Goal: Task Accomplishment & Management: Use online tool/utility

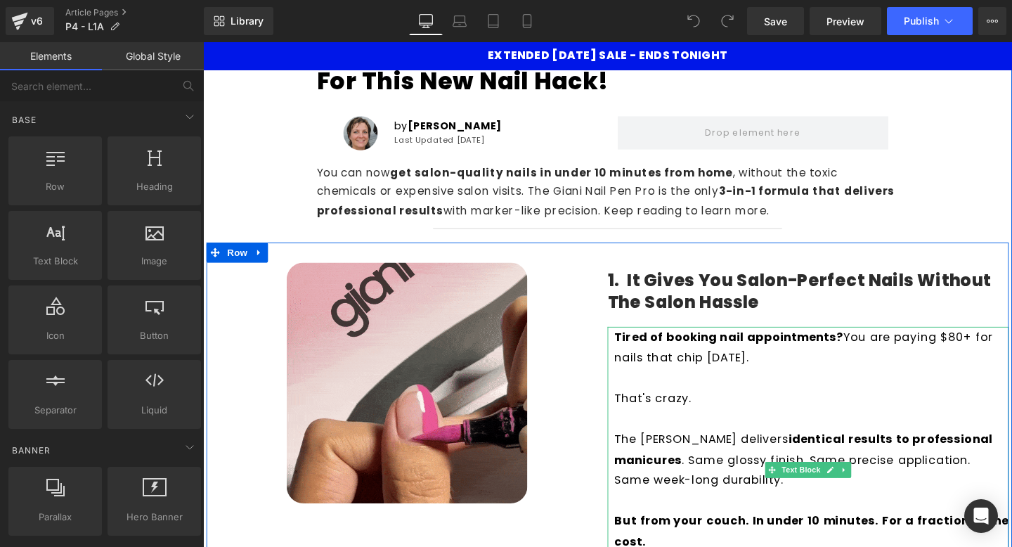
scroll to position [123, 0]
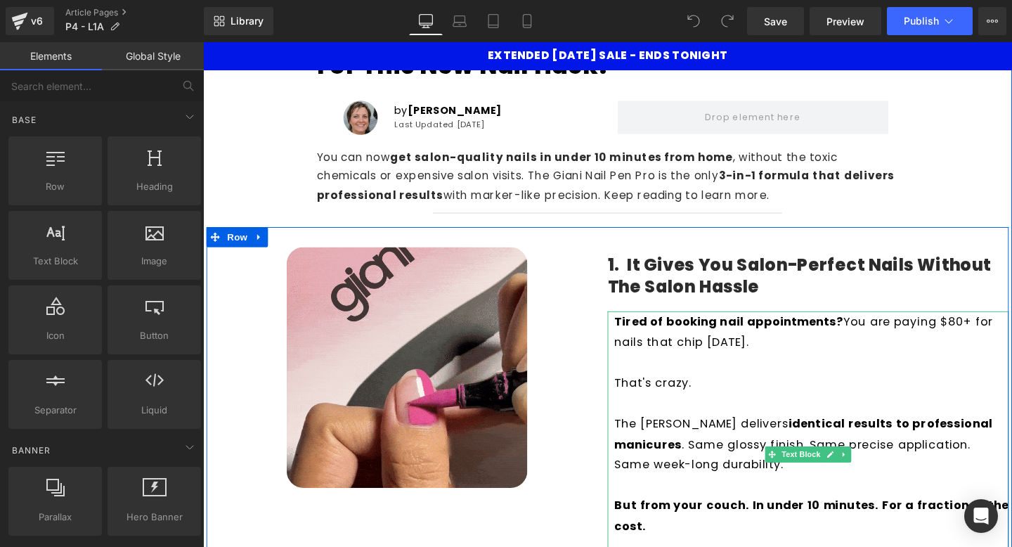
click at [640, 405] on p "That's crazy." at bounding box center [842, 400] width 415 height 22
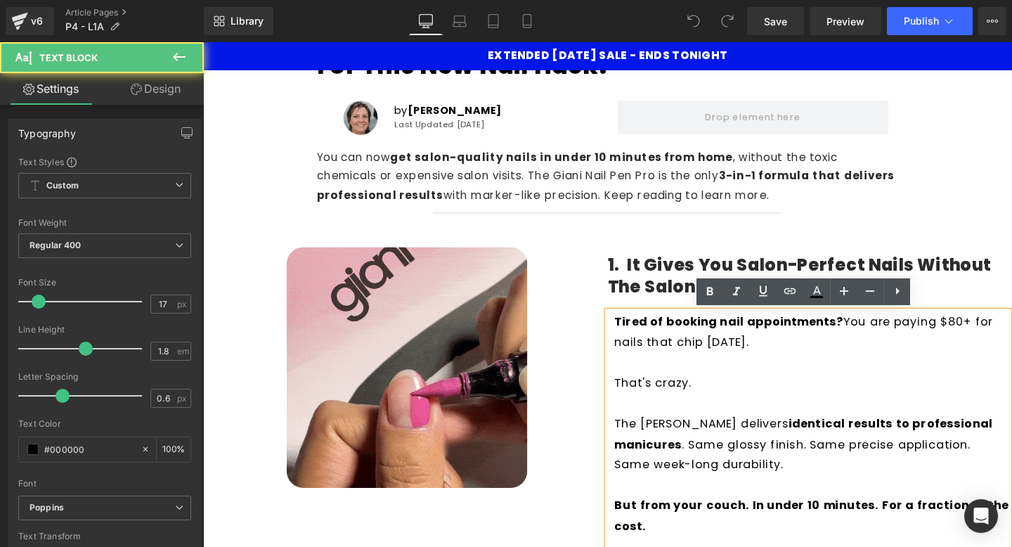
click at [639, 402] on p "That's crazy." at bounding box center [842, 400] width 415 height 22
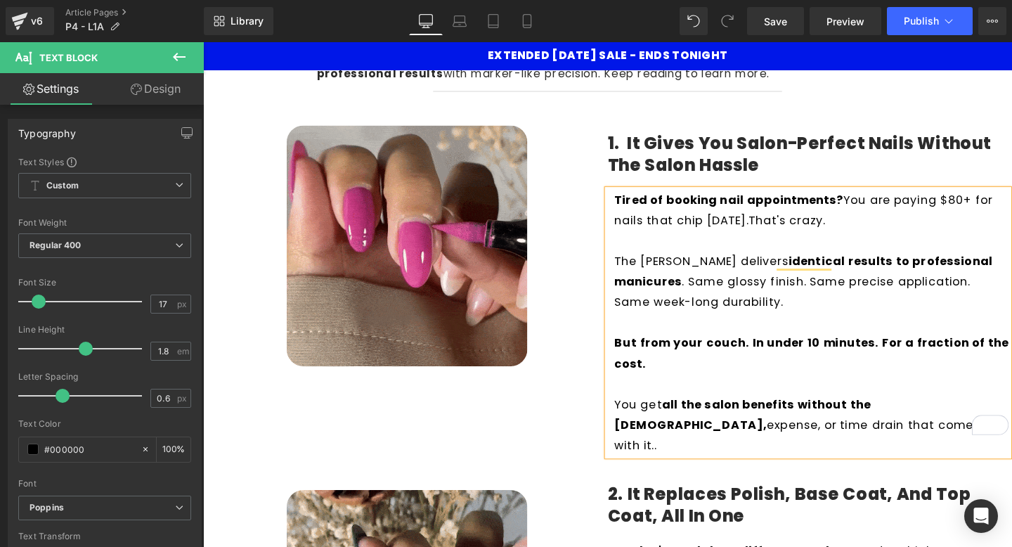
scroll to position [252, 0]
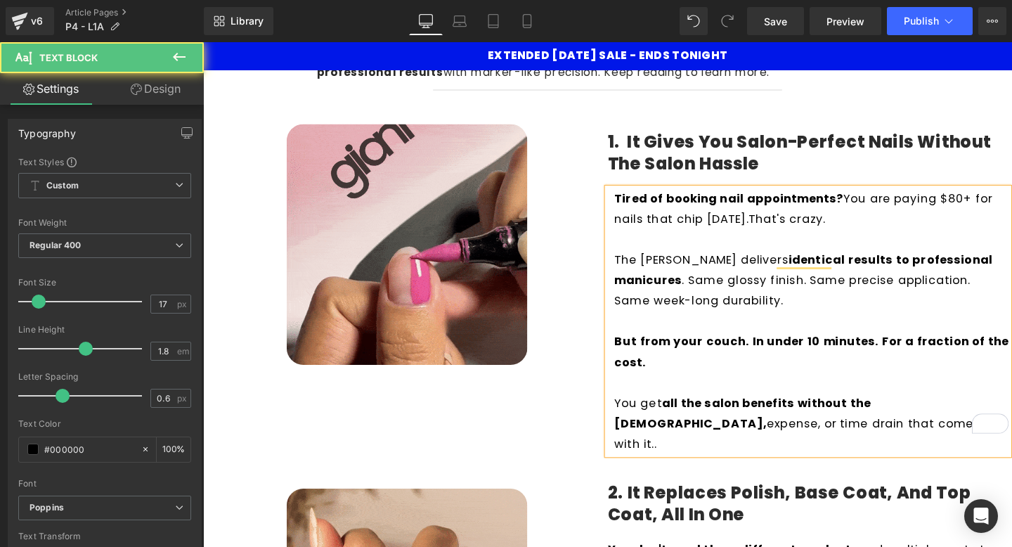
click at [734, 240] on p "To enrich screen reader interactions, please activate Accessibility in Grammarl…" at bounding box center [842, 250] width 415 height 22
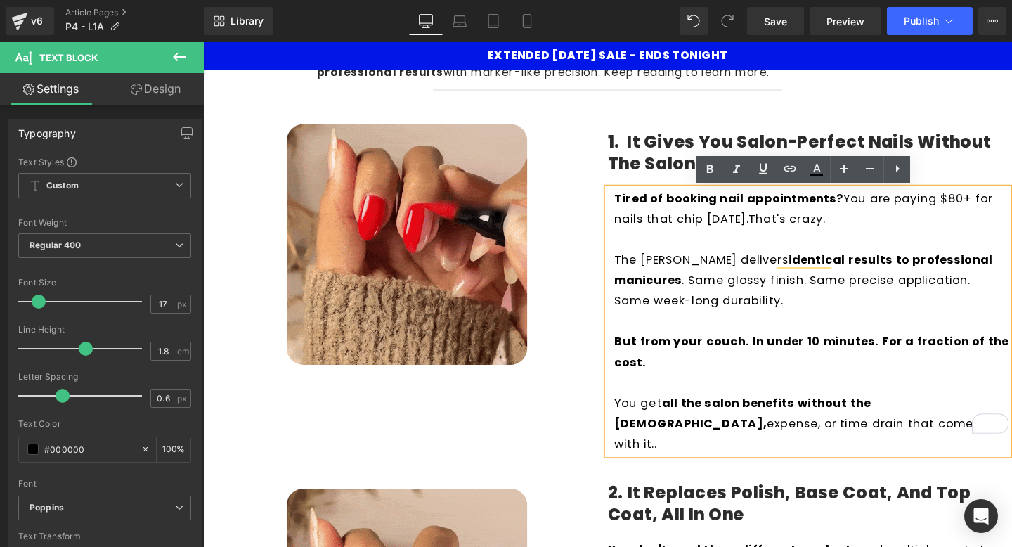
click at [717, 339] on p "To enrich screen reader interactions, please activate Accessibility in Grammarl…" at bounding box center [842, 336] width 415 height 22
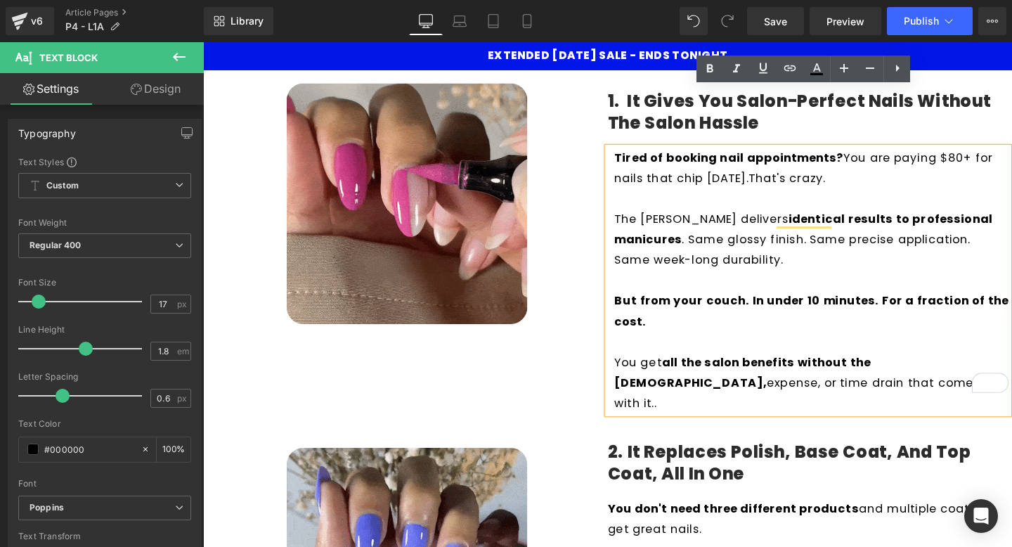
scroll to position [185, 0]
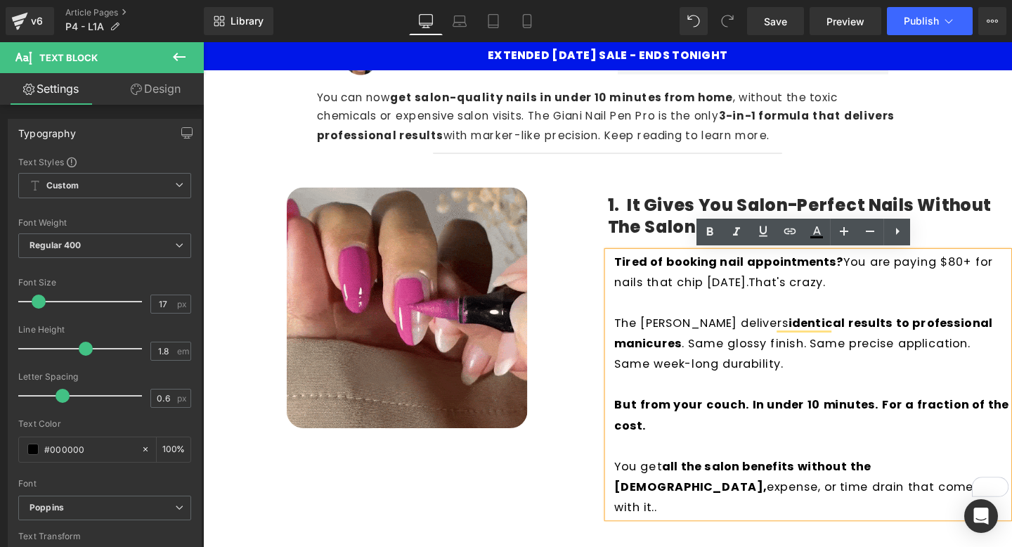
click at [542, 483] on div "Rendering Content" at bounding box center [506, 490] width 86 height 15
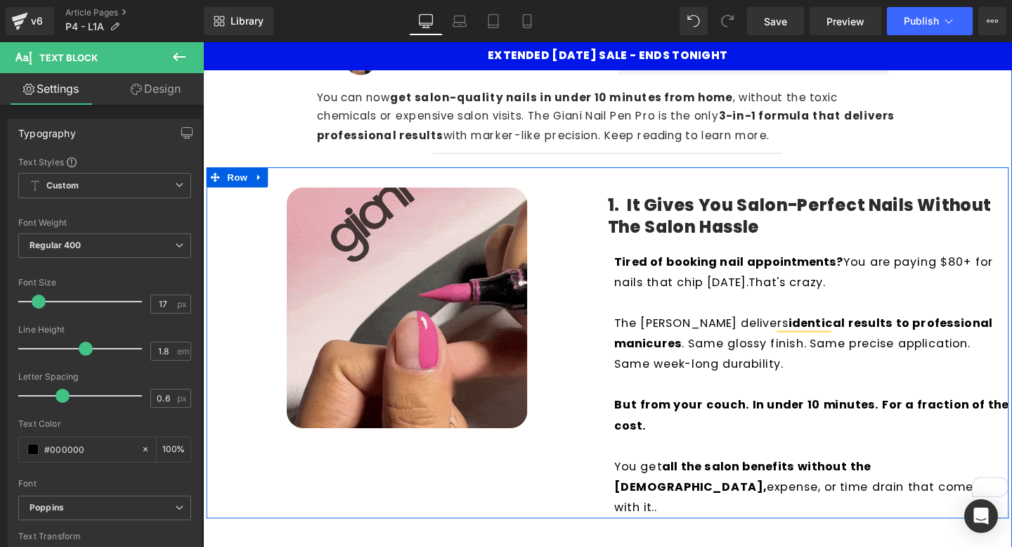
click at [618, 186] on div "Image" at bounding box center [418, 328] width 422 height 309
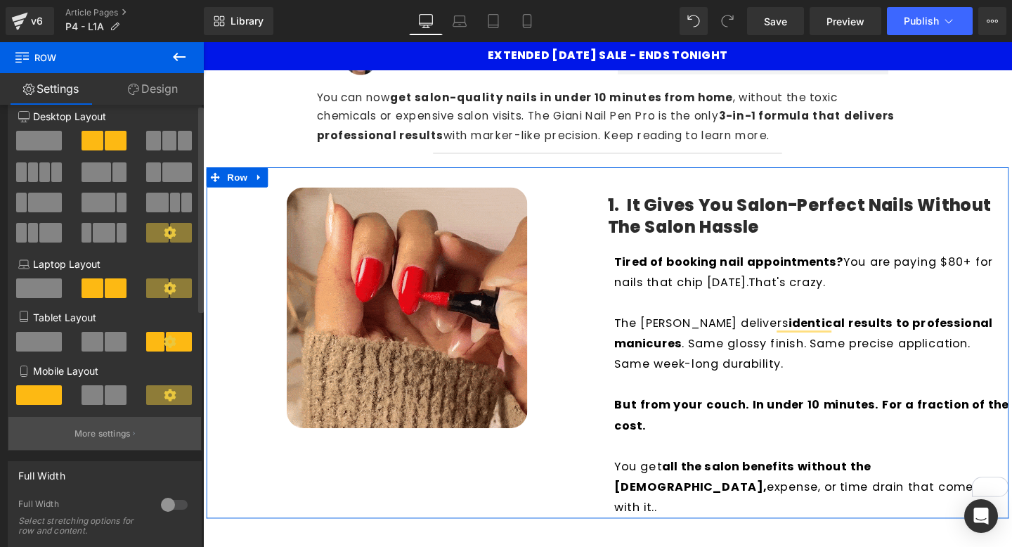
scroll to position [0, 0]
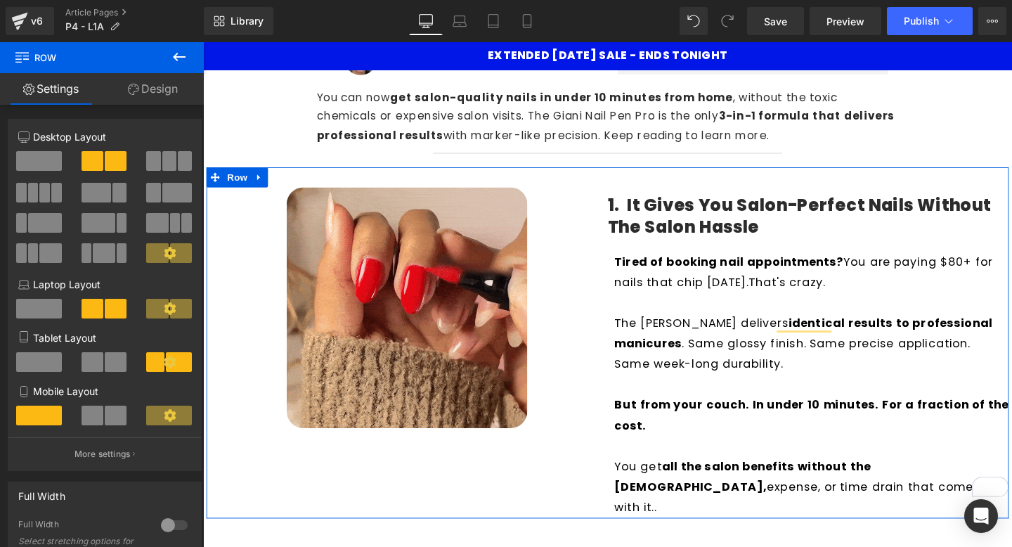
click at [129, 91] on icon at bounding box center [133, 89] width 11 height 11
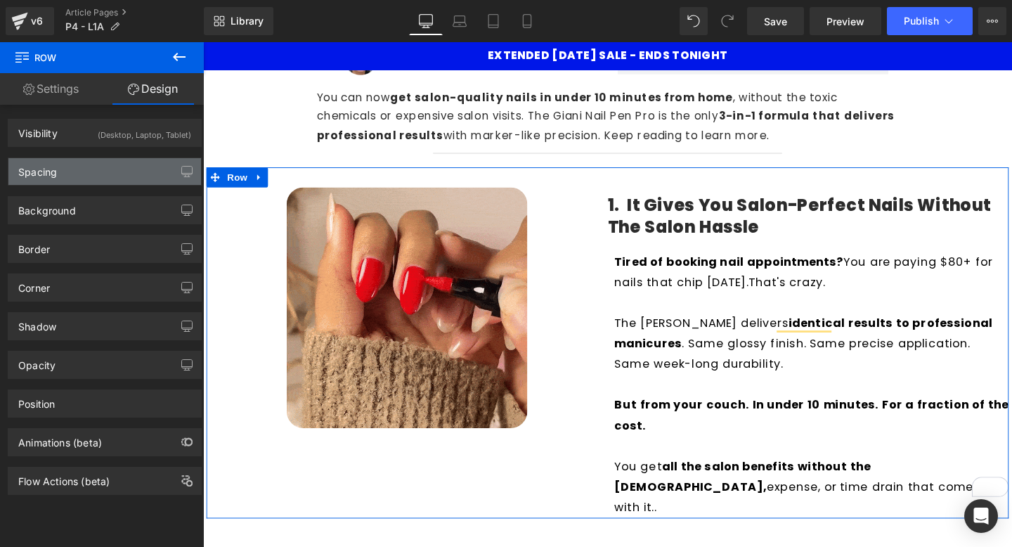
click at [165, 173] on div "Spacing" at bounding box center [104, 171] width 193 height 27
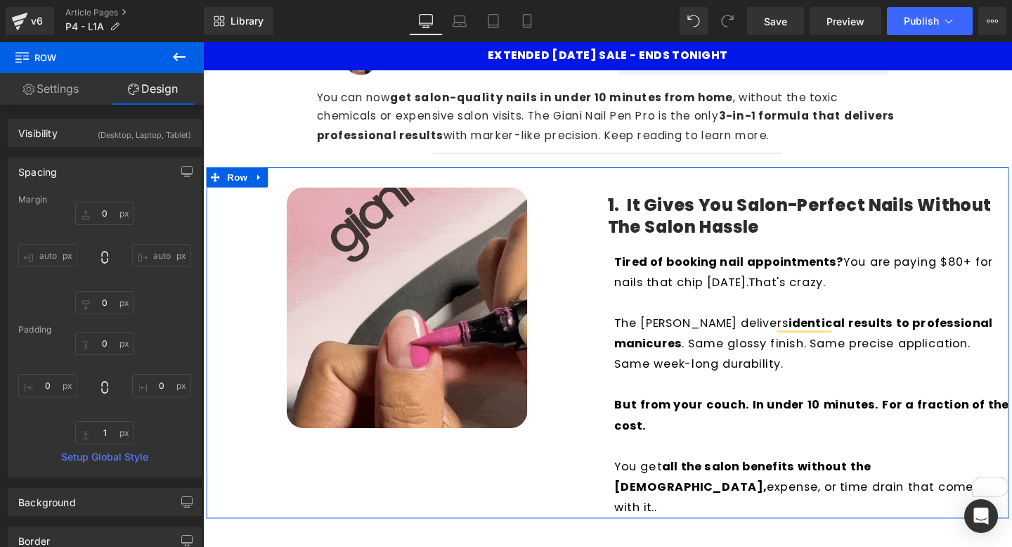
click at [141, 167] on div "Spacing" at bounding box center [104, 171] width 193 height 27
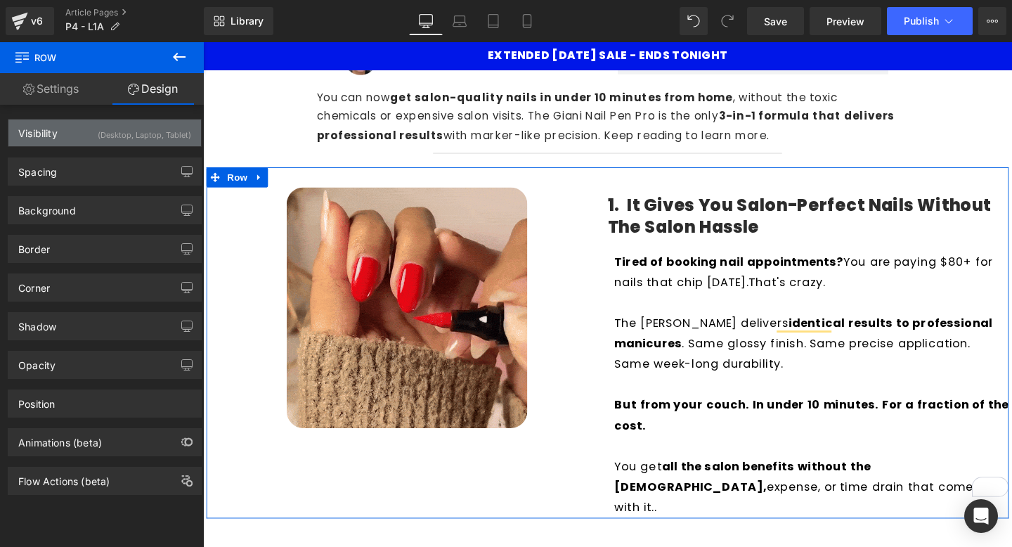
click at [98, 130] on div "(Desktop, Laptop, Tablet)" at bounding box center [144, 130] width 93 height 23
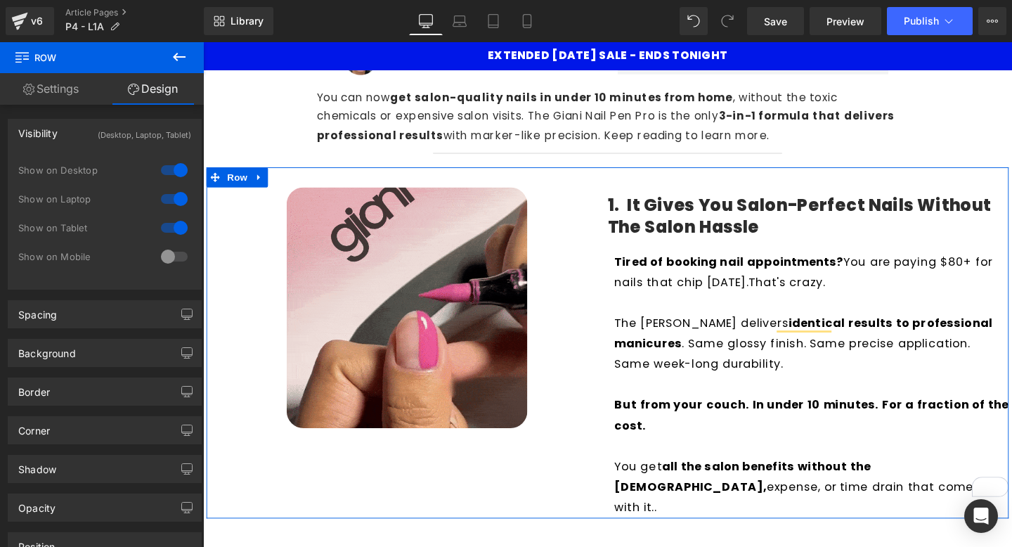
click at [98, 130] on div "(Desktop, Laptop, Tablet)" at bounding box center [144, 130] width 93 height 23
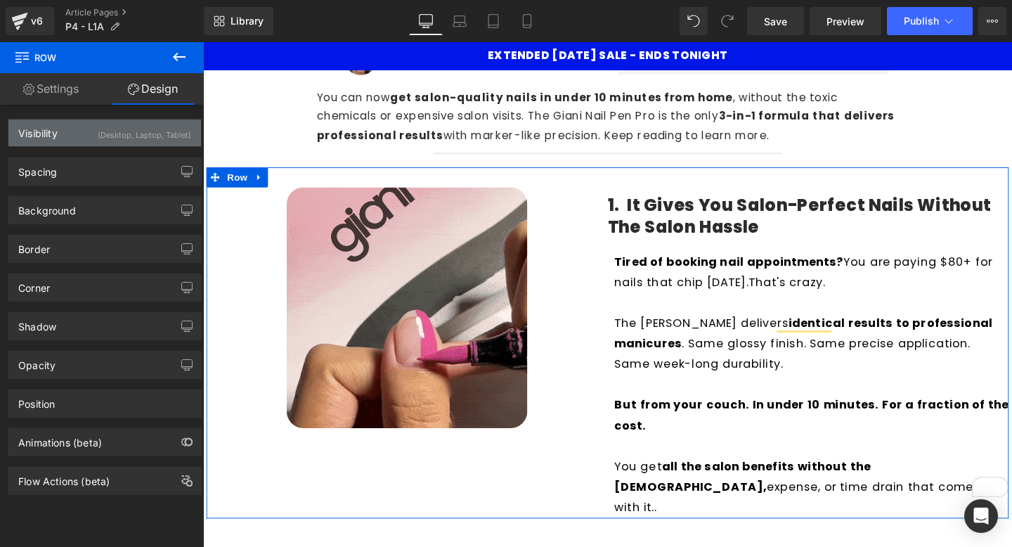
click at [98, 135] on div "(Desktop, Laptop, Tablet)" at bounding box center [144, 130] width 93 height 23
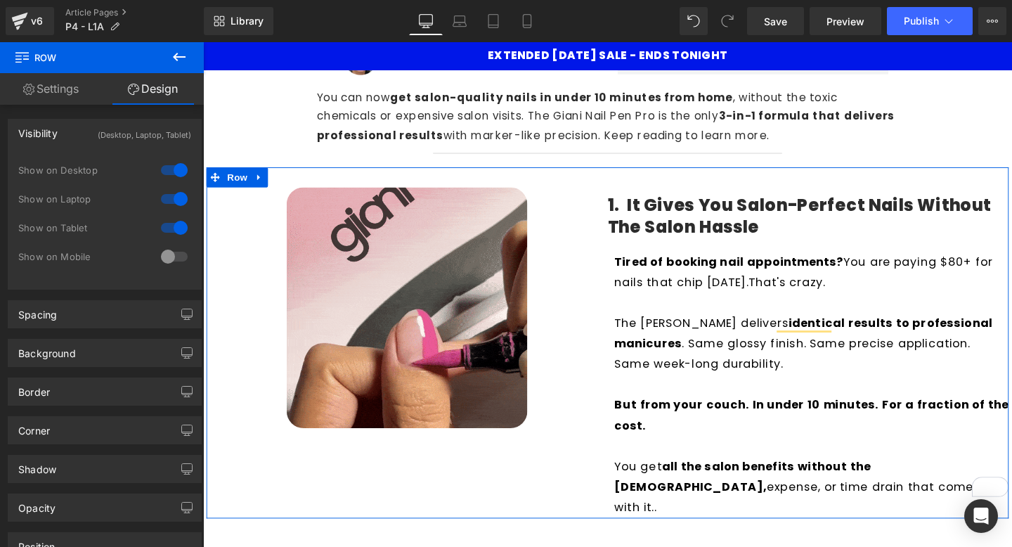
click at [98, 135] on div "(Desktop, Laptop, Tablet)" at bounding box center [144, 130] width 93 height 23
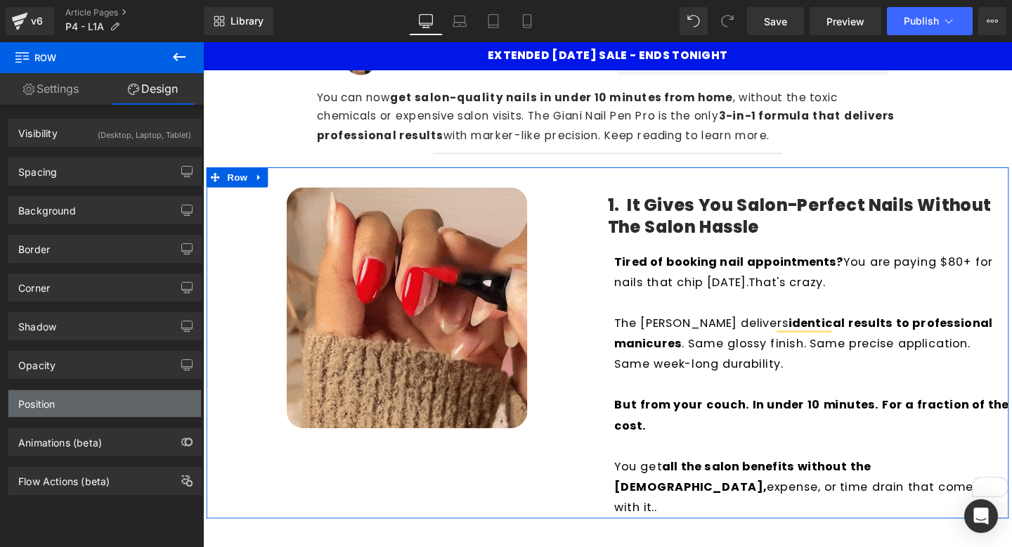
click at [121, 406] on div "Position" at bounding box center [104, 403] width 193 height 27
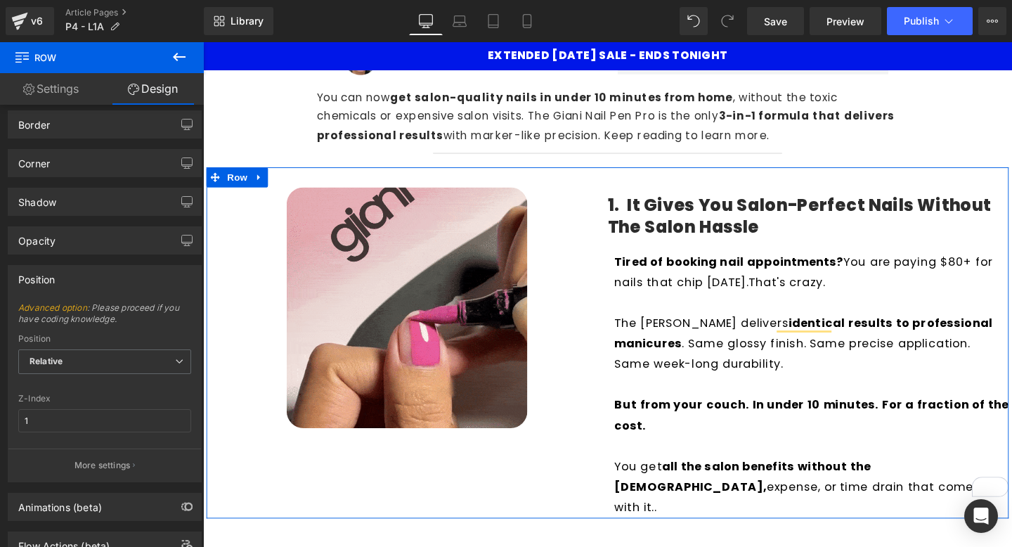
scroll to position [126, 0]
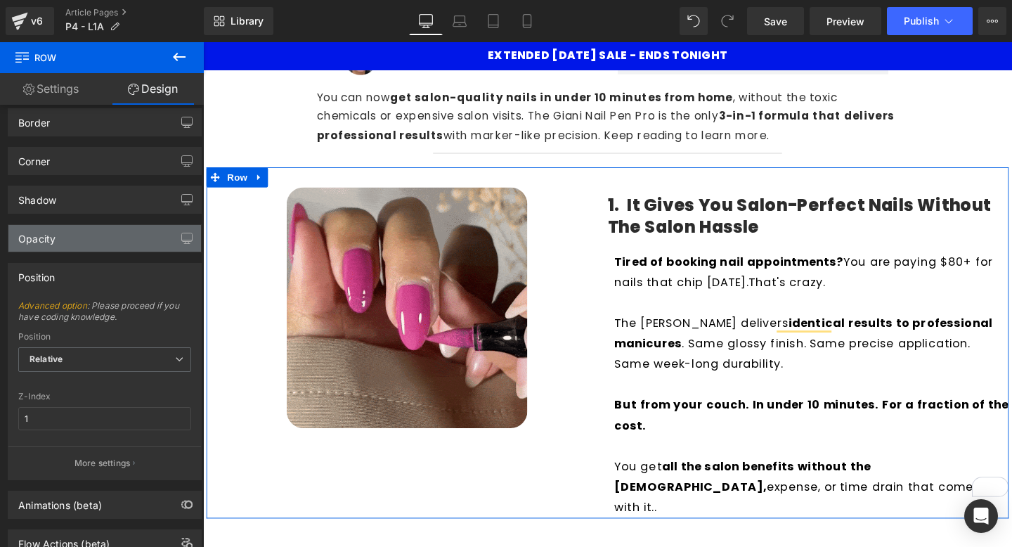
click at [135, 241] on div "Opacity" at bounding box center [104, 238] width 193 height 27
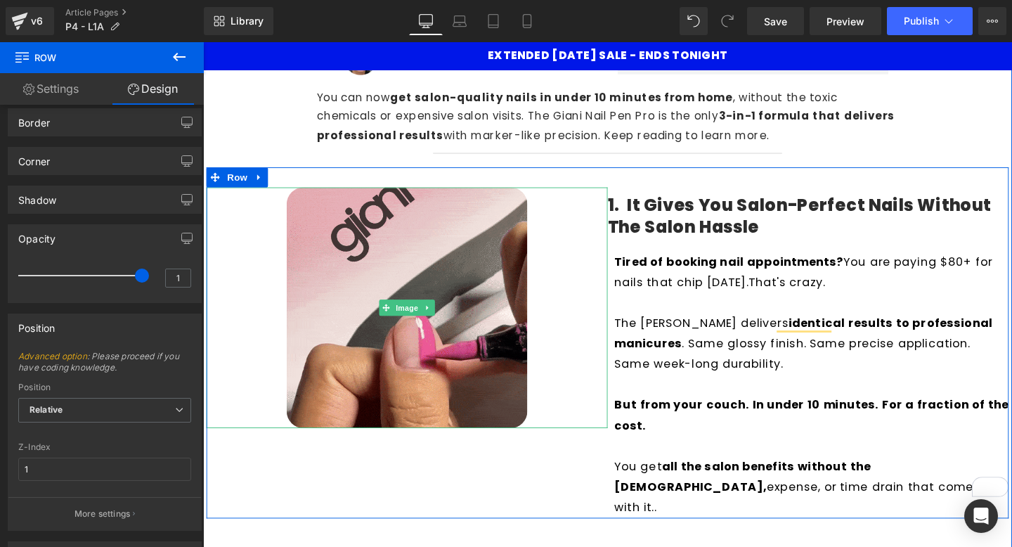
click at [615, 266] on div at bounding box center [418, 321] width 422 height 253
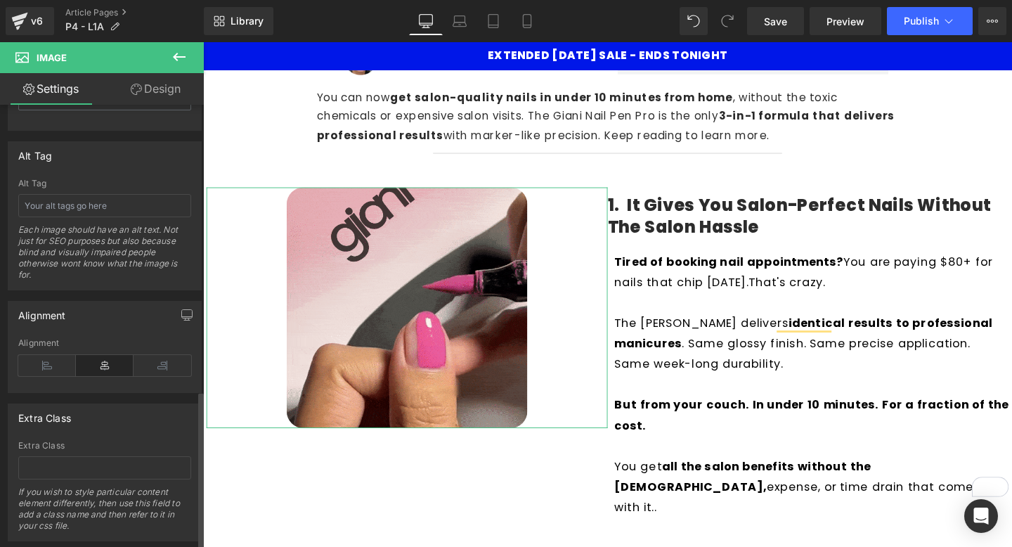
scroll to position [804, 0]
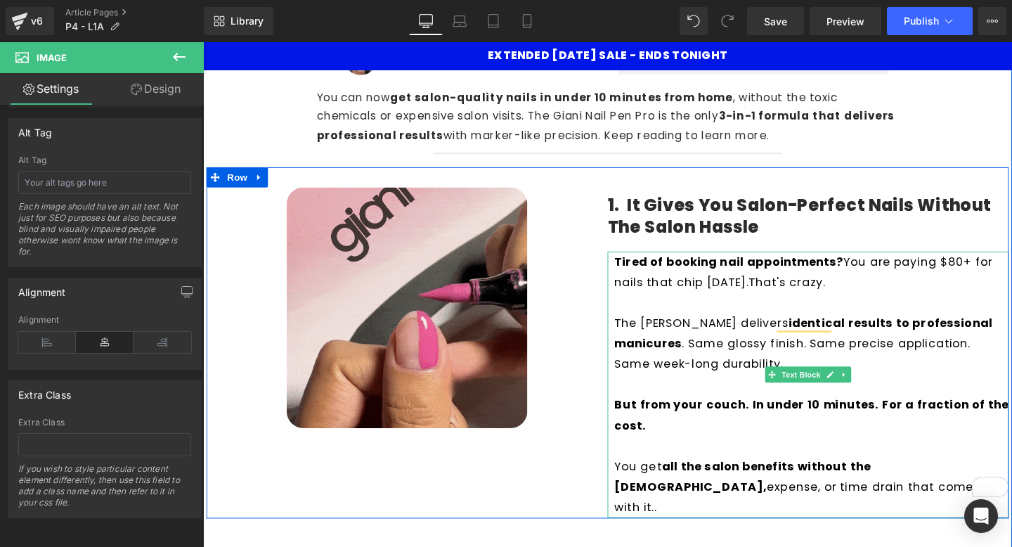
click at [678, 294] on p "Tired of booking nail appointments? You are paying $80+ for nails that chip [DA…" at bounding box center [842, 283] width 415 height 43
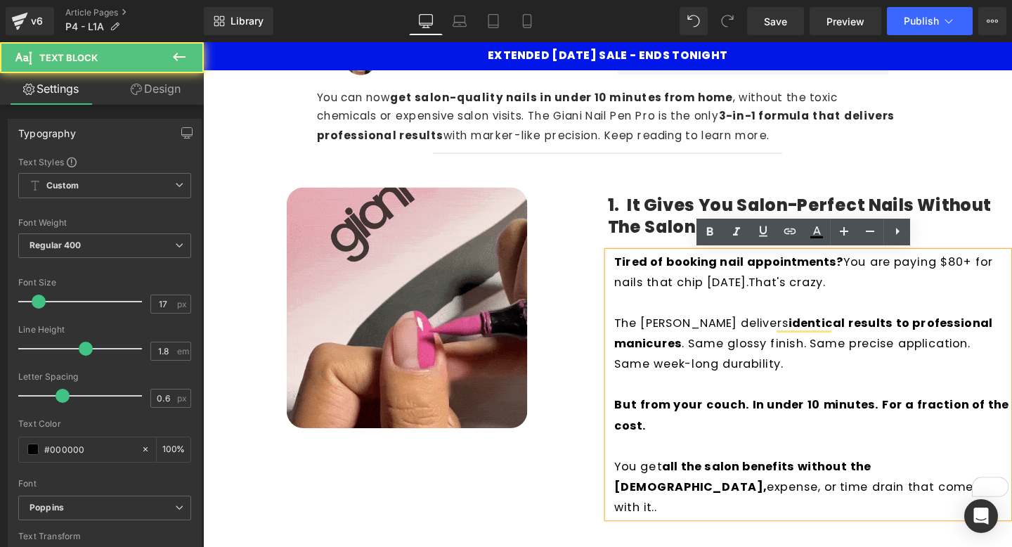
click at [666, 241] on h4 "1. It Gives You Salon-Perfect Nails Without the Salon Hassle" at bounding box center [839, 225] width 422 height 46
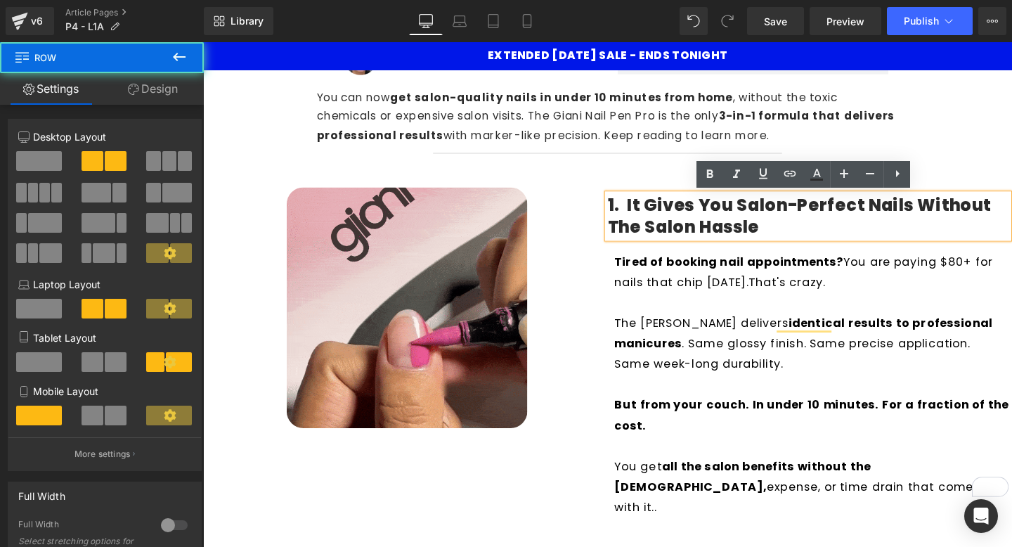
click at [657, 254] on div "1. It Gives You Salon-Perfect Nails Without the Salon Hassle Heading Tired of b…" at bounding box center [839, 358] width 422 height 368
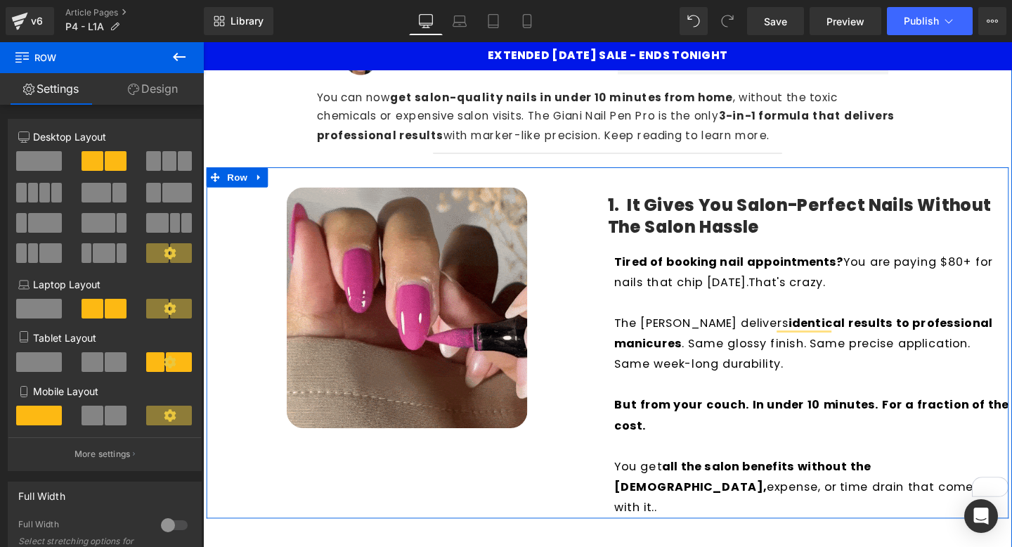
click at [656, 254] on div "1. It Gives You Salon-Perfect Nails Without the Salon Hassle Heading Tired of b…" at bounding box center [839, 358] width 422 height 368
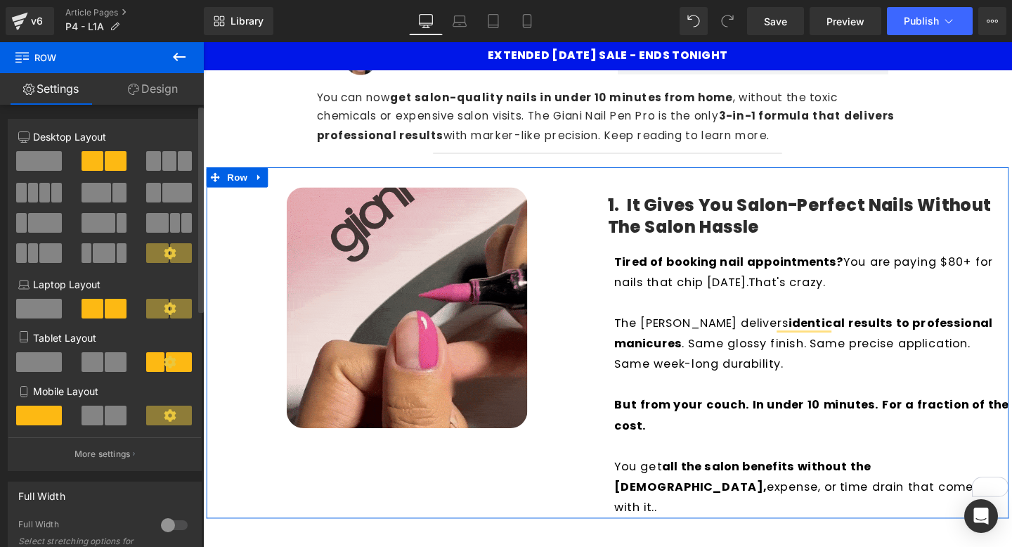
click at [164, 257] on icon at bounding box center [170, 253] width 12 height 12
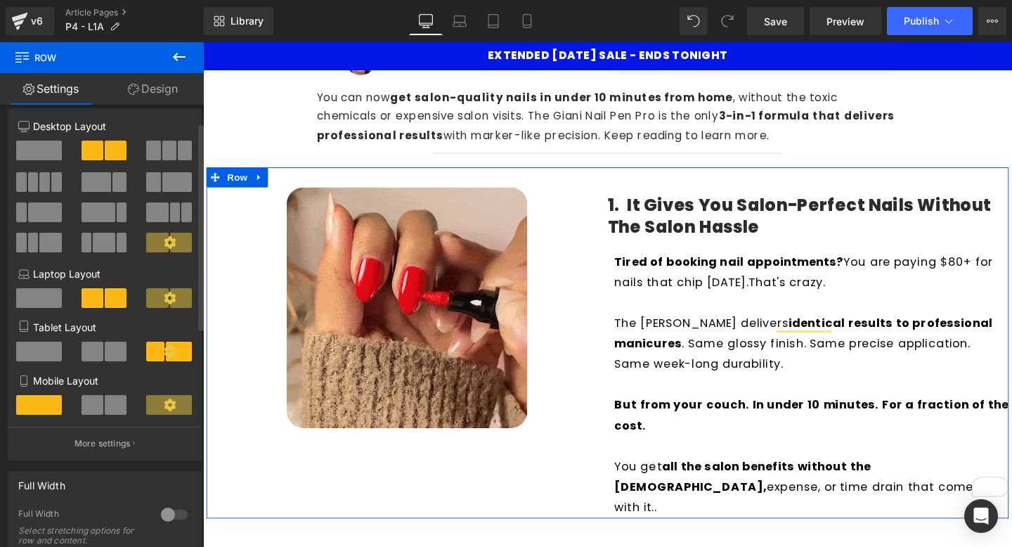
scroll to position [0, 0]
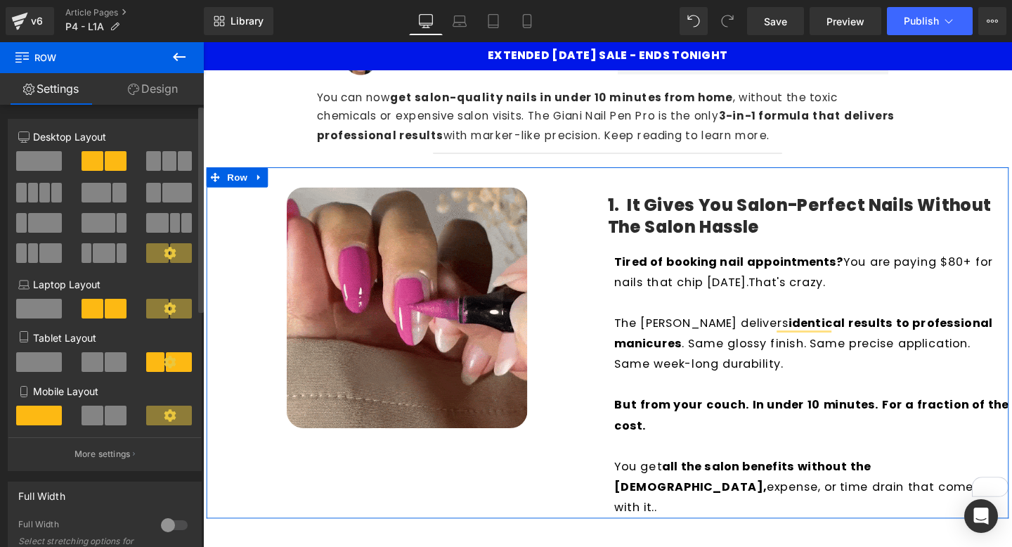
click at [164, 254] on icon at bounding box center [170, 253] width 12 height 12
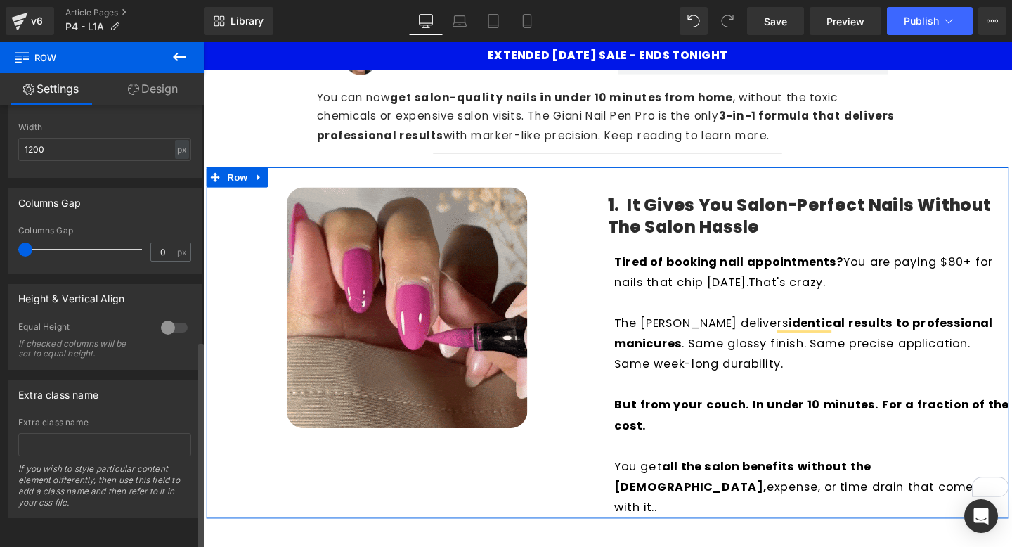
scroll to position [506, 0]
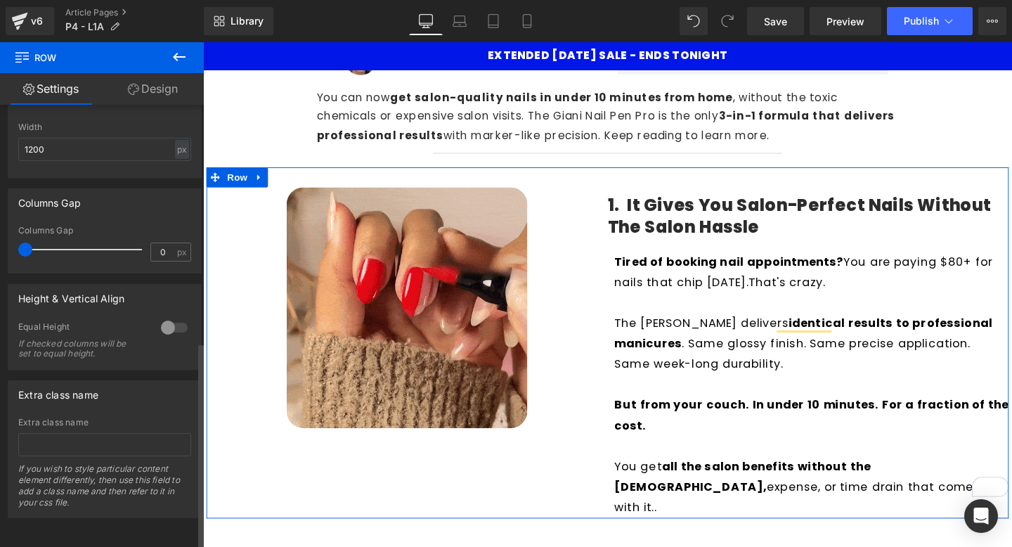
click at [162, 316] on div at bounding box center [174, 327] width 34 height 22
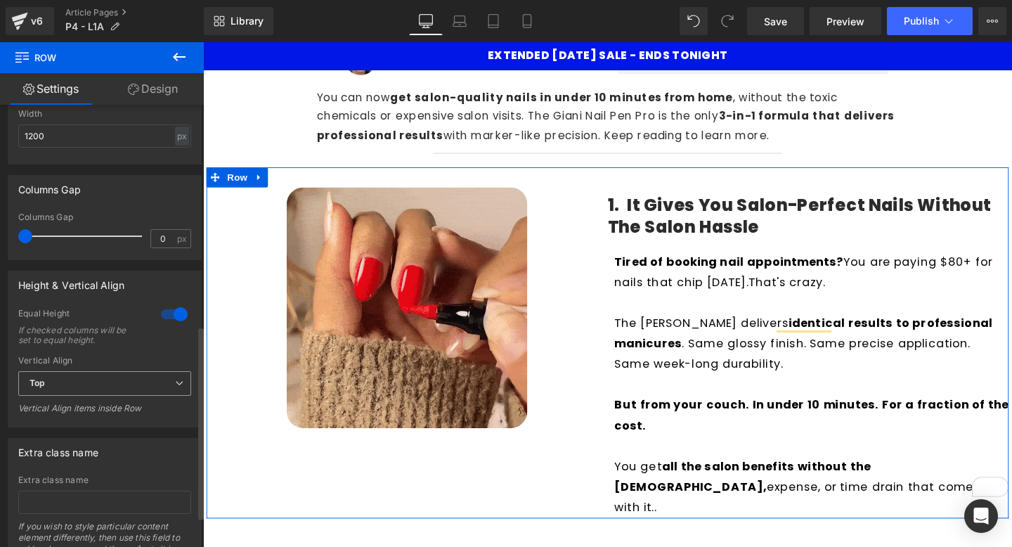
click at [144, 392] on span "Top" at bounding box center [104, 383] width 173 height 25
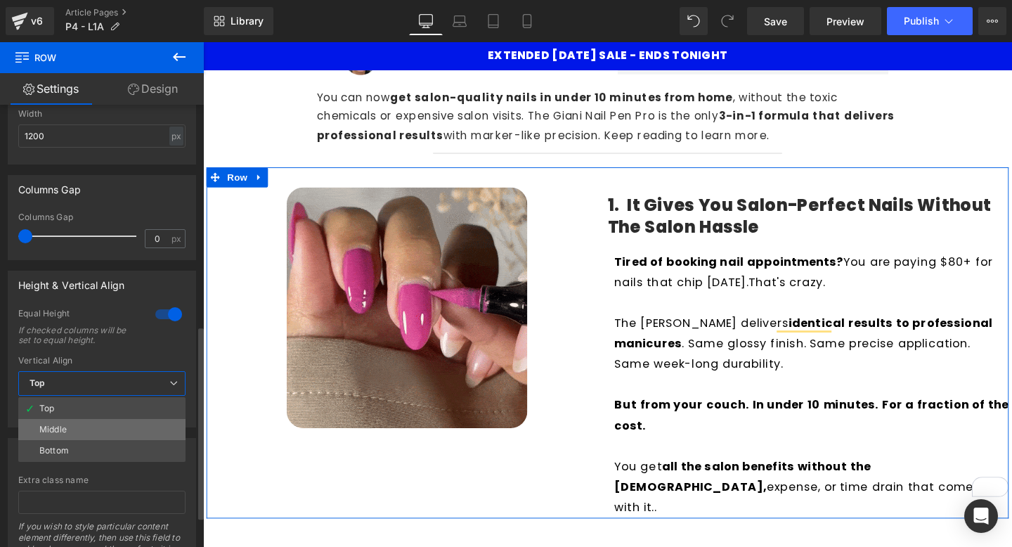
click at [130, 429] on li "Middle" at bounding box center [101, 429] width 167 height 21
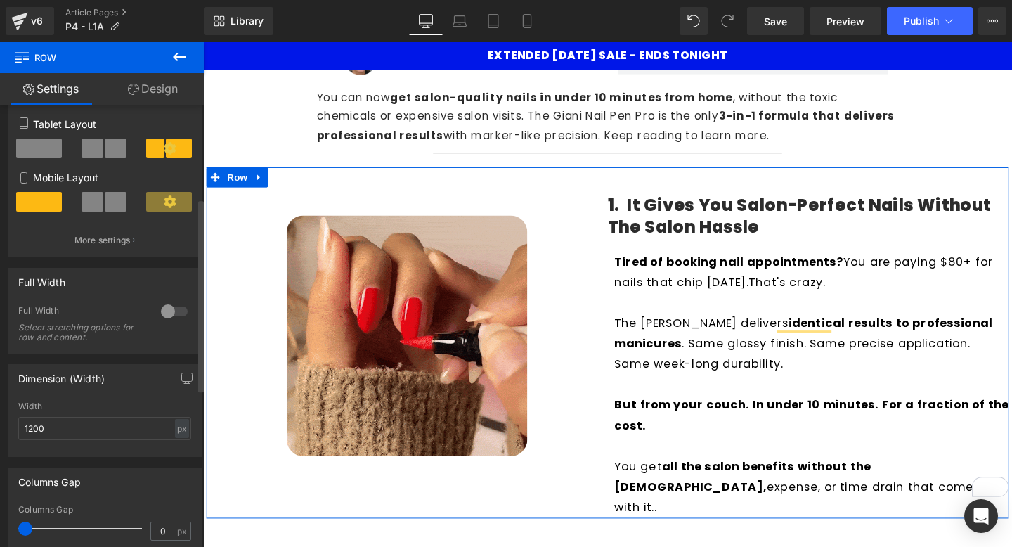
scroll to position [0, 0]
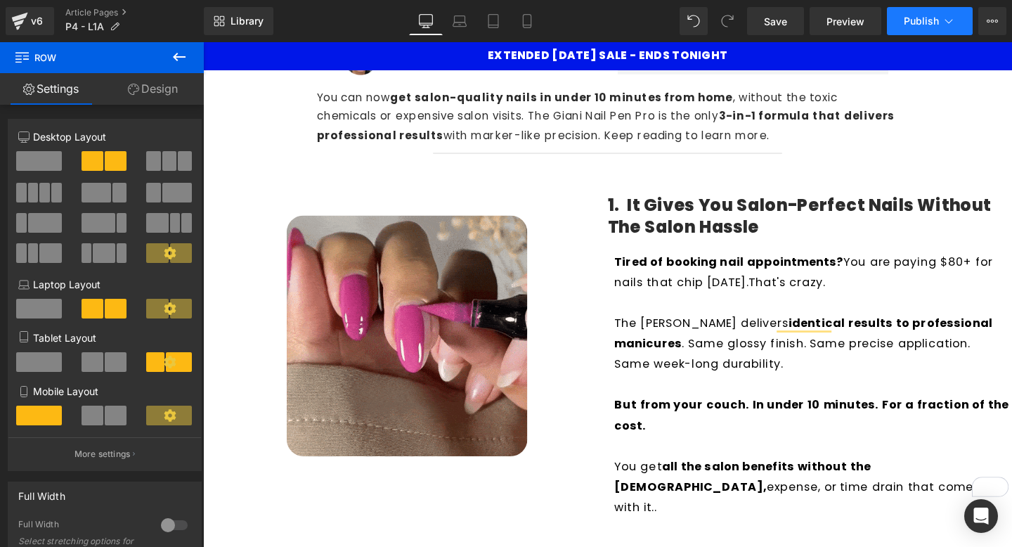
click at [915, 25] on span "Publish" at bounding box center [921, 20] width 35 height 11
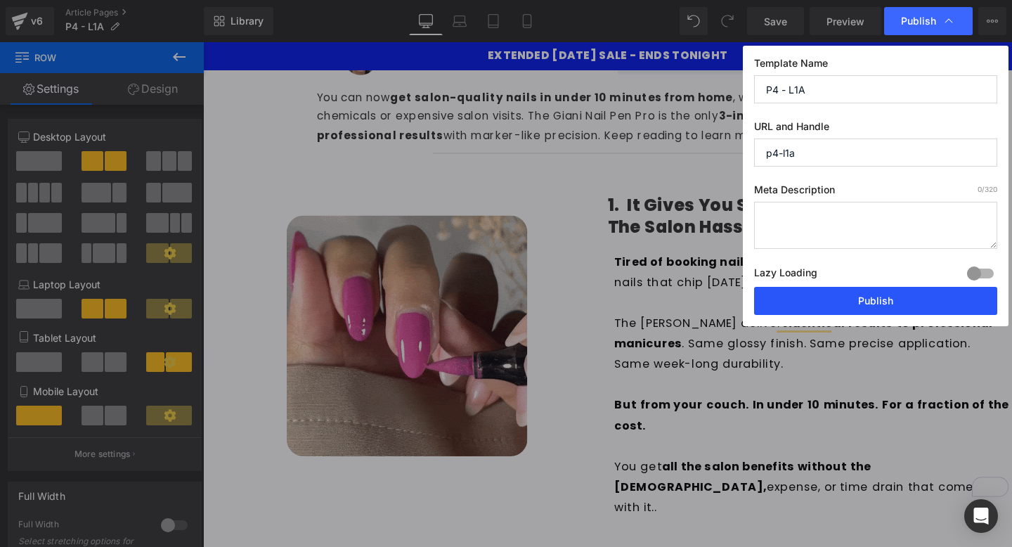
click at [869, 298] on button "Publish" at bounding box center [875, 301] width 243 height 28
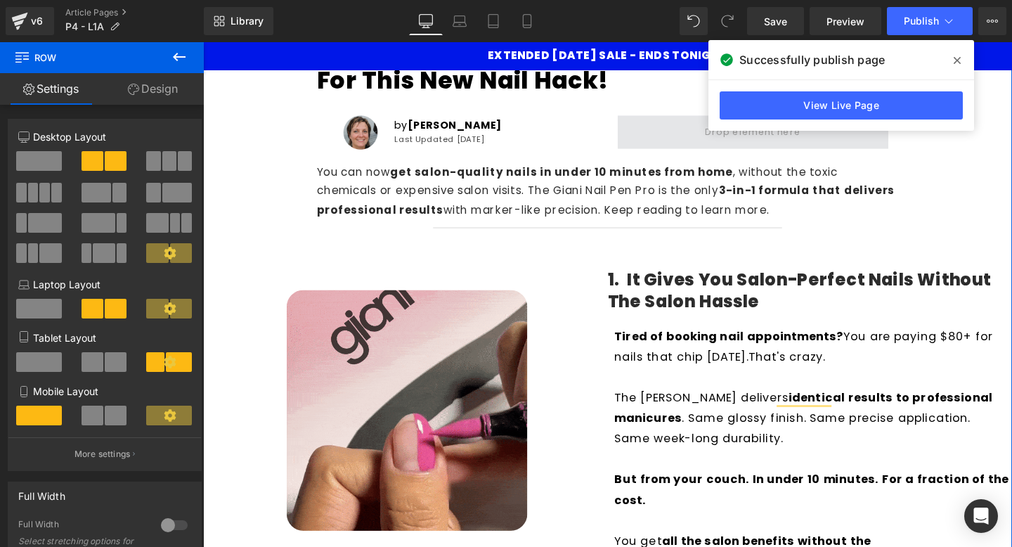
scroll to position [151, 0]
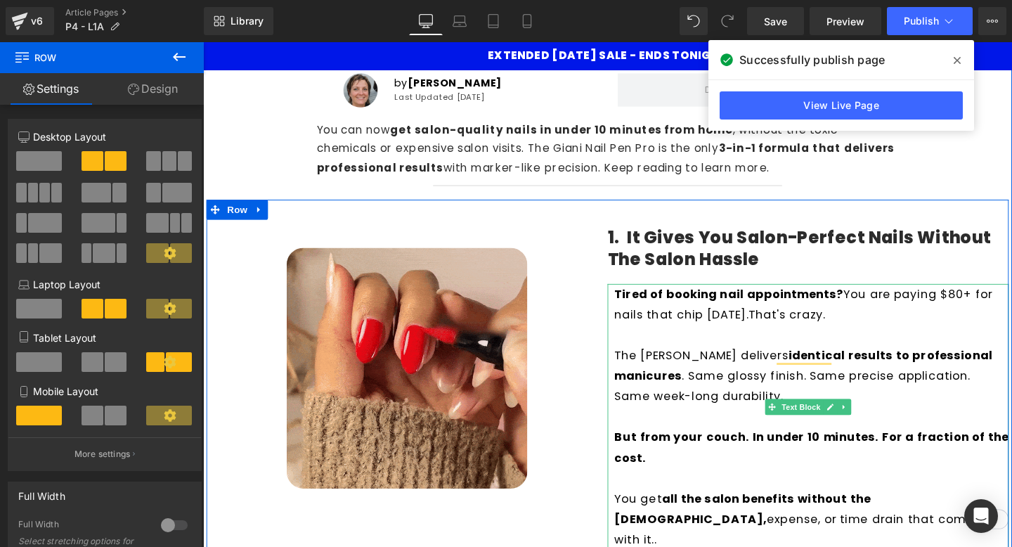
click at [863, 356] on p "To enrich screen reader interactions, please activate Accessibility in Grammarl…" at bounding box center [842, 350] width 415 height 22
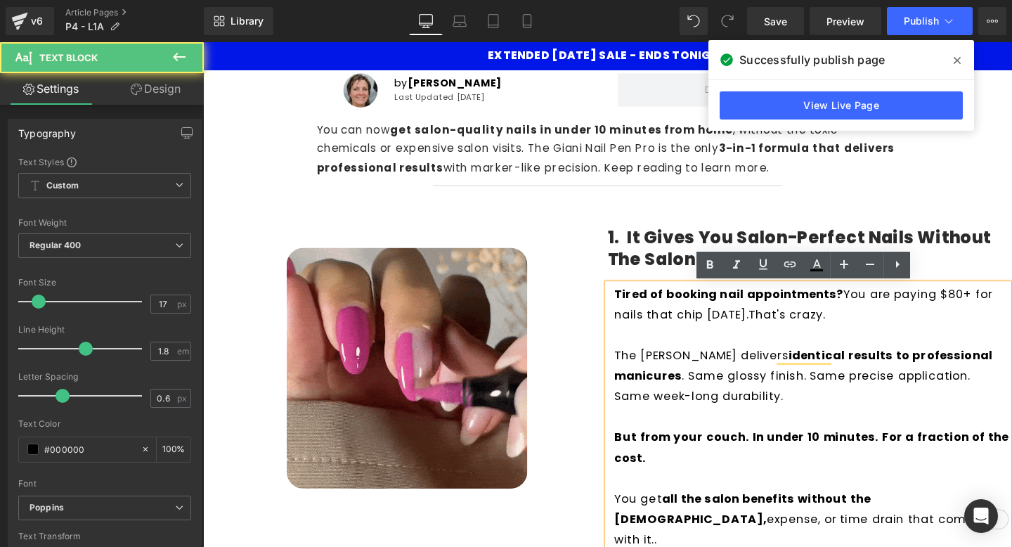
click at [821, 328] on span "That's crazy." at bounding box center [816, 328] width 81 height 17
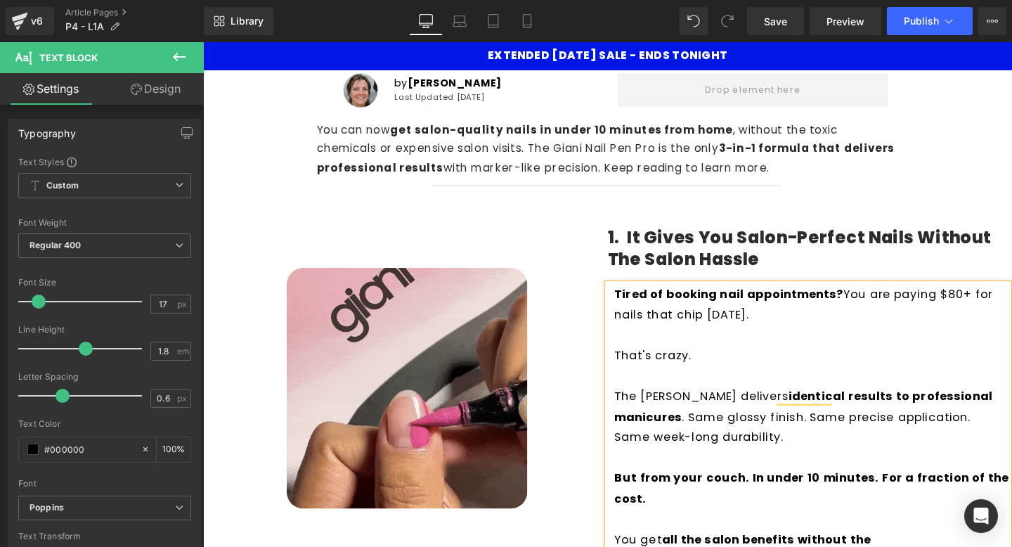
click at [825, 327] on p "Tired of booking nail appointments? You are paying $80+ for nails that chip [DA…" at bounding box center [842, 317] width 415 height 43
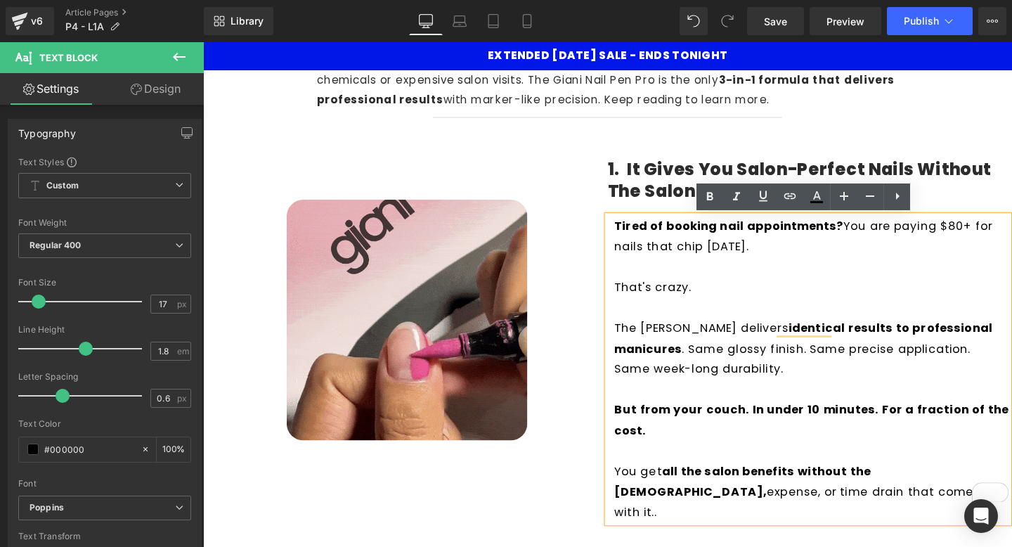
scroll to position [233, 0]
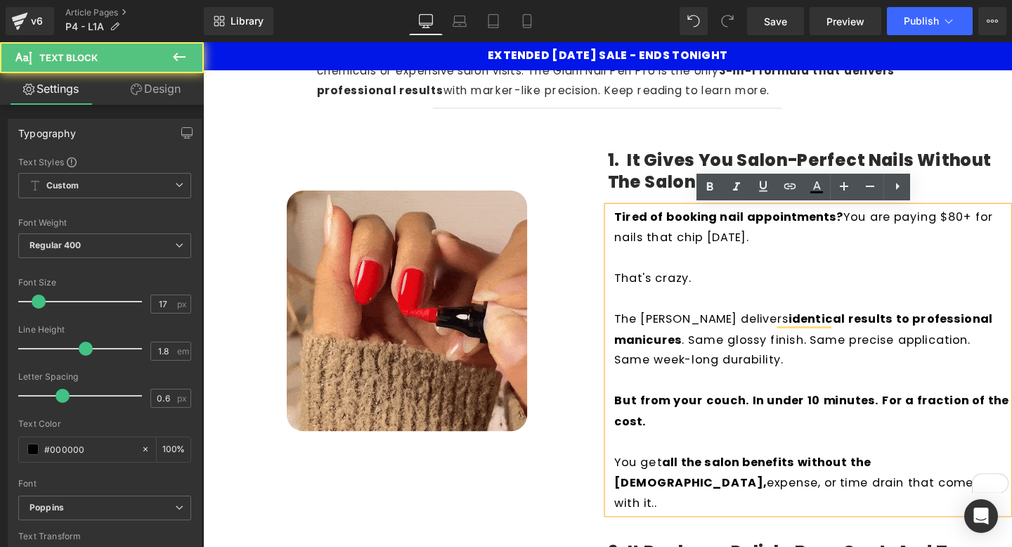
click at [637, 287] on span "That's crazy." at bounding box center [675, 290] width 81 height 17
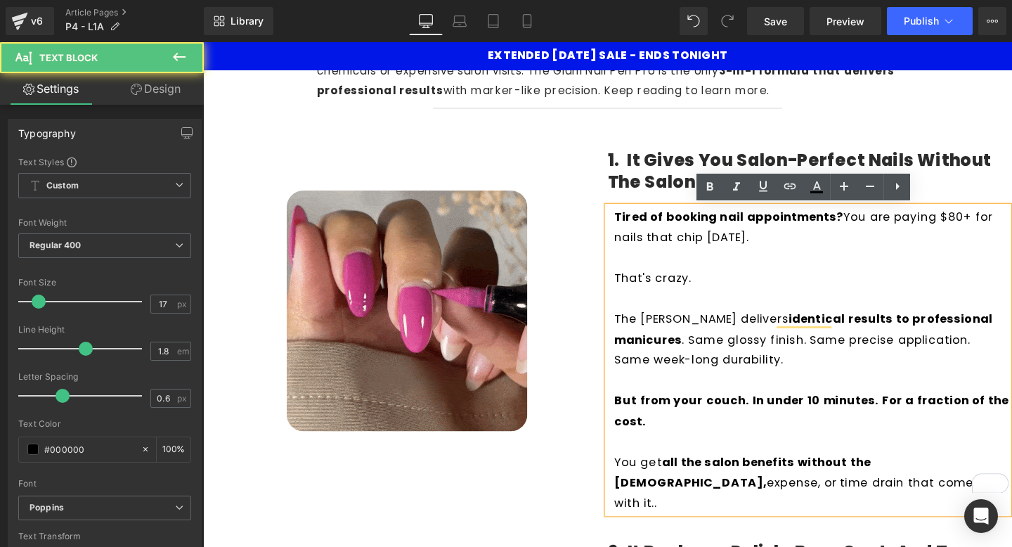
click at [835, 247] on p "Tired of booking nail appointments? You are paying $80+ for nails that chip [DA…" at bounding box center [842, 236] width 415 height 43
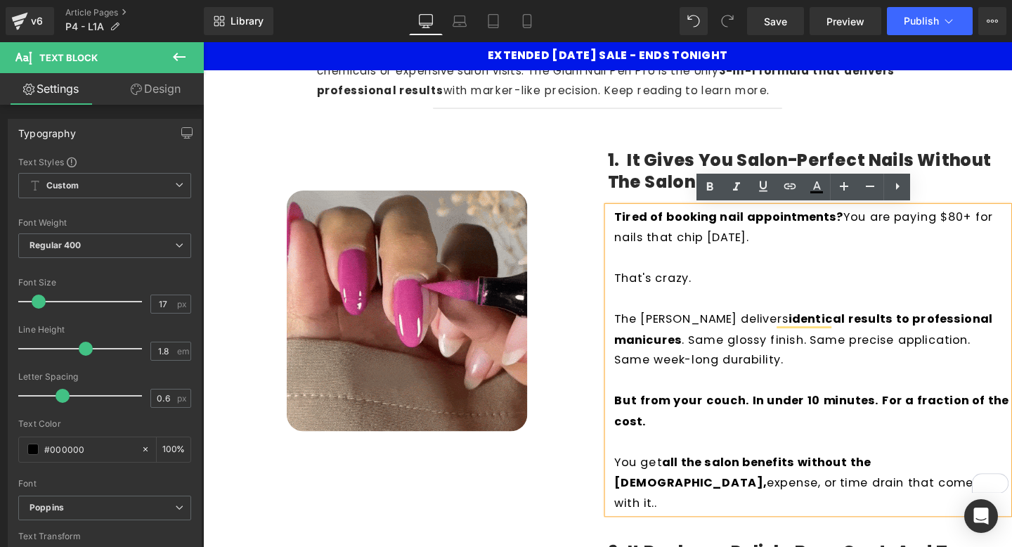
click at [636, 292] on span "That's crazy." at bounding box center [675, 290] width 81 height 17
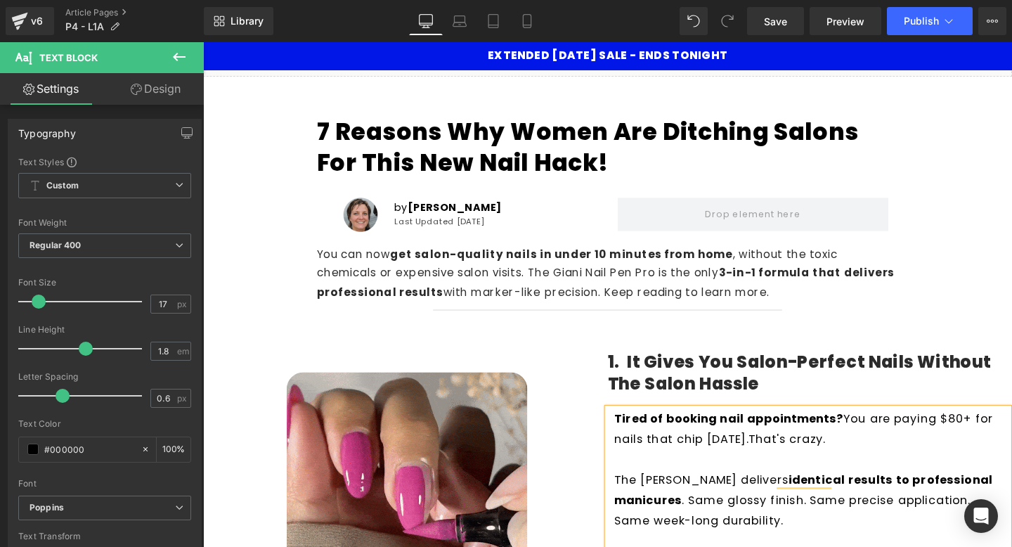
scroll to position [0, 0]
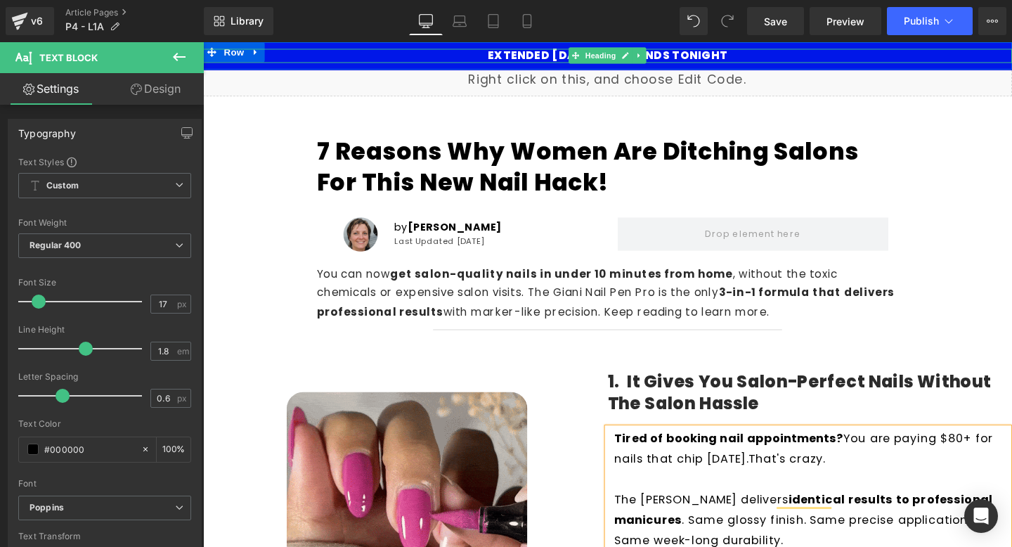
click at [672, 56] on h1 "EXTENDED [DATE] SALE - ENDS TONIGHT" at bounding box center [628, 56] width 850 height 14
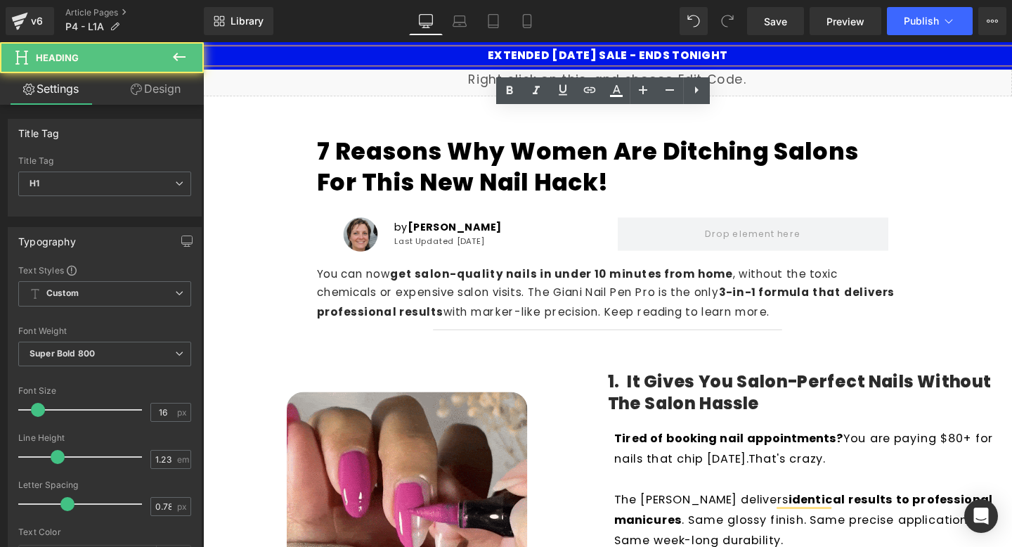
drag, startPoint x: 777, startPoint y: 51, endPoint x: 483, endPoint y: 56, distance: 294.4
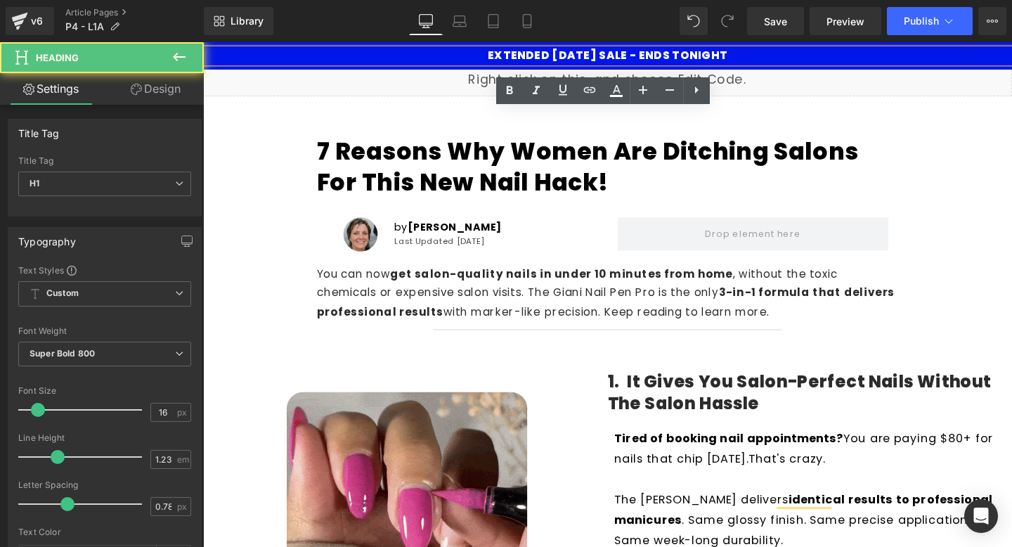
click at [483, 56] on h1 "EXTENDED [DATE] SALE - ENDS TONIGHT" at bounding box center [628, 56] width 850 height 14
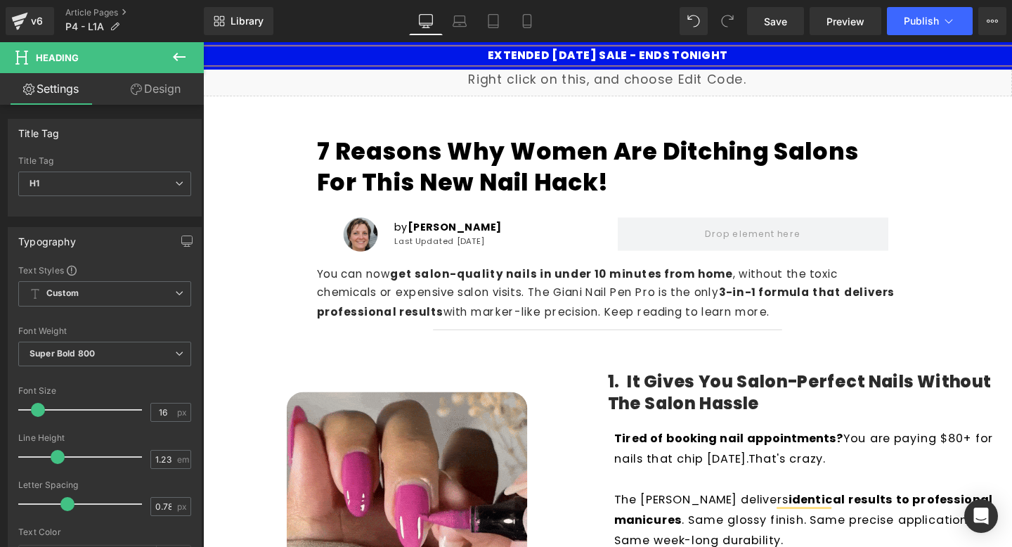
paste div
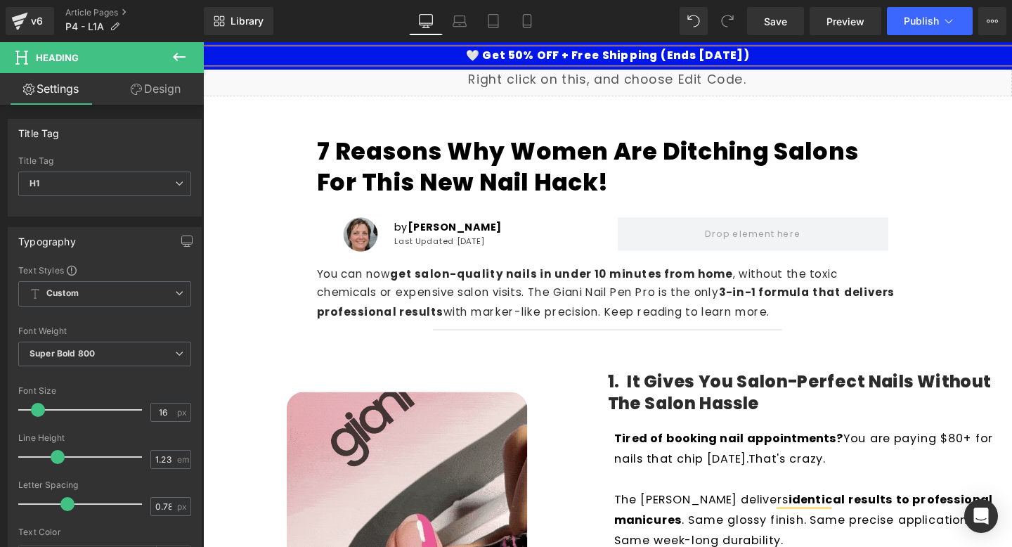
click at [519, 53] on h1 "🤍 Get 50% OFF + Free Shipping (Ends [DATE])" at bounding box center [628, 56] width 850 height 14
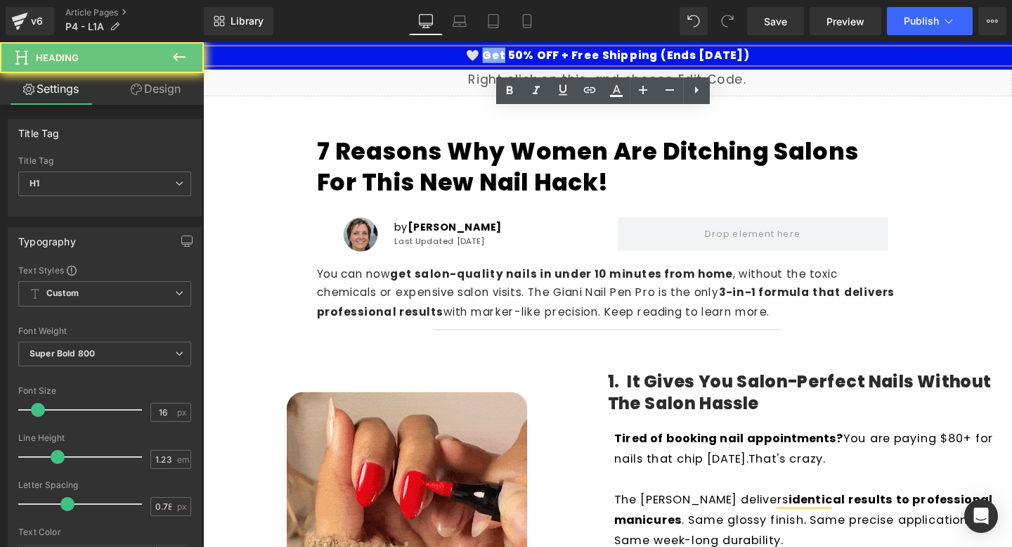
click at [519, 53] on h1 "🤍 Get 50% OFF + Free Shipping (Ends [DATE])" at bounding box center [628, 56] width 850 height 14
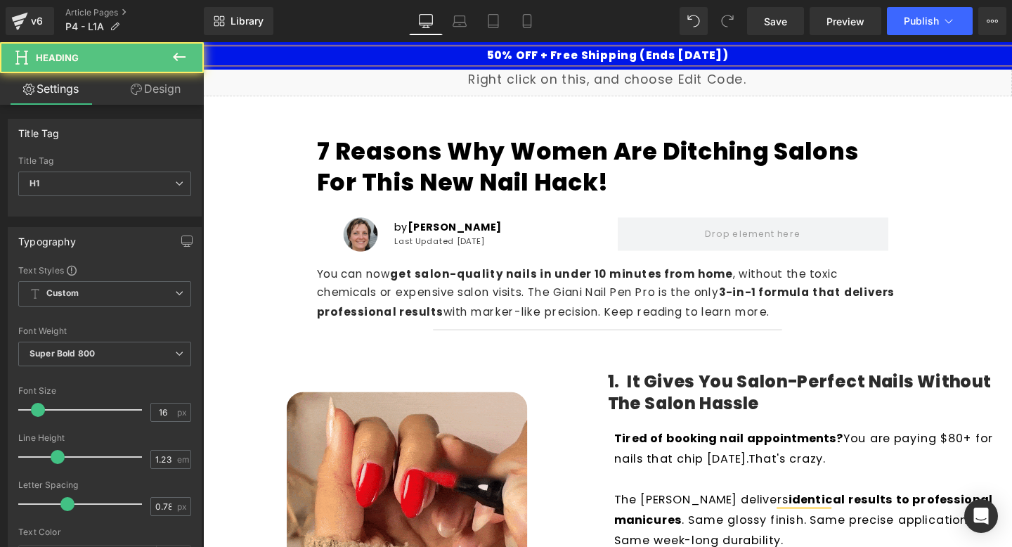
click at [580, 57] on h1 "50% OFF + Free Shipping (Ends [DATE])" at bounding box center [628, 56] width 850 height 14
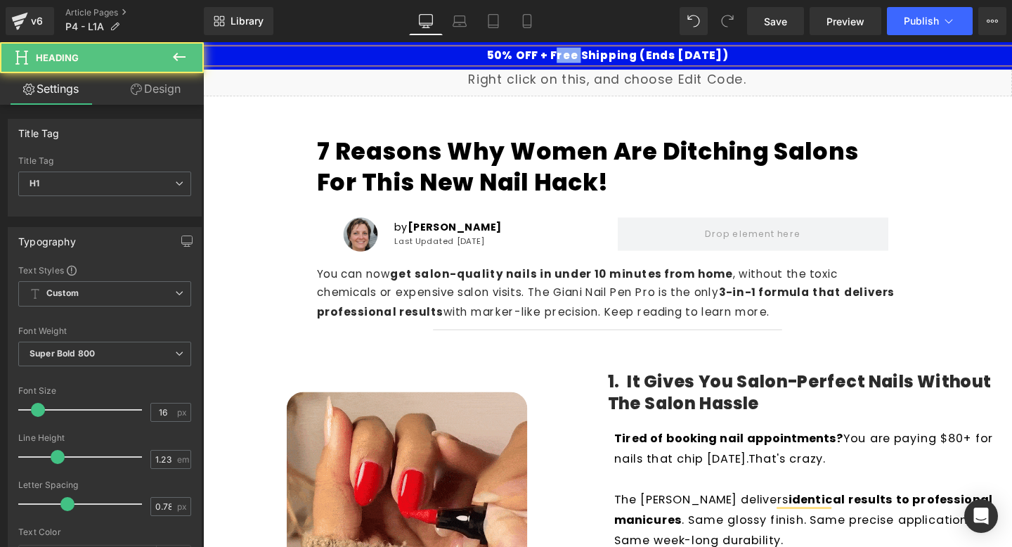
click at [580, 57] on h1 "50% OFF + Free Shipping (Ends [DATE])" at bounding box center [628, 56] width 850 height 14
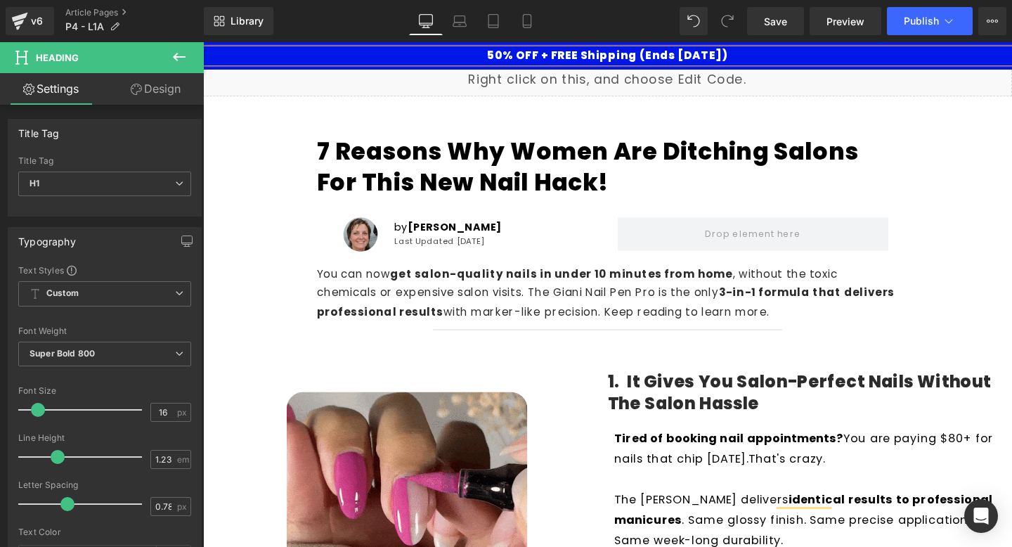
click at [629, 56] on h1 "50% OFF + FREE Shipping (Ends [DATE])" at bounding box center [628, 56] width 850 height 14
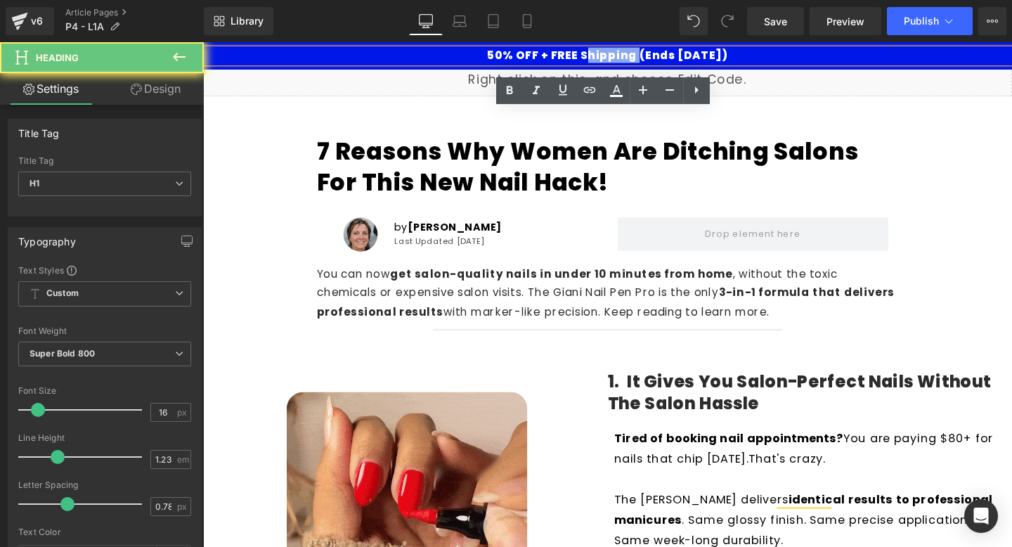
click at [629, 56] on h1 "50% OFF + FREE Shipping (Ends [DATE])" at bounding box center [628, 56] width 850 height 14
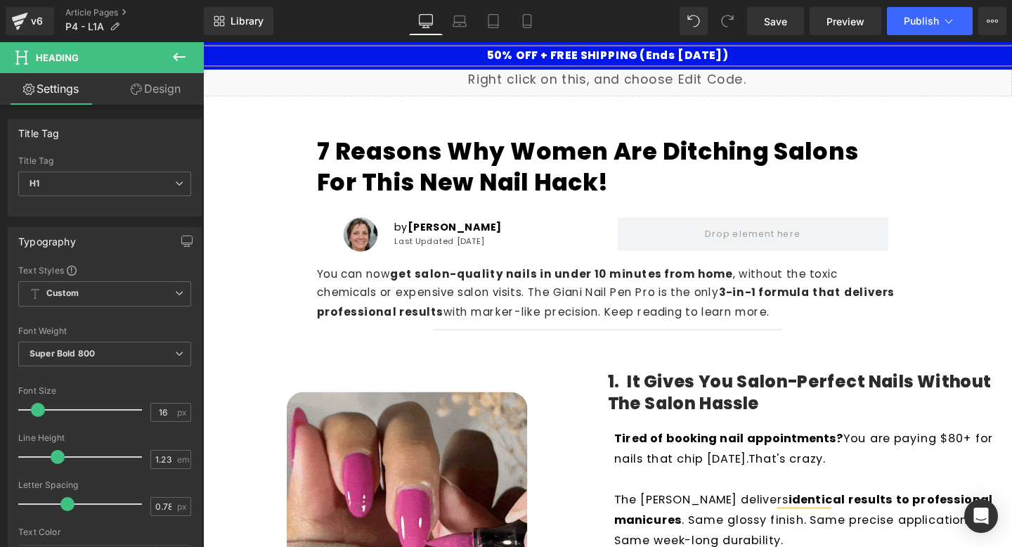
click at [686, 49] on div "50% OFF + FREE SHIPPING (Ends [DATE])" at bounding box center [628, 56] width 850 height 15
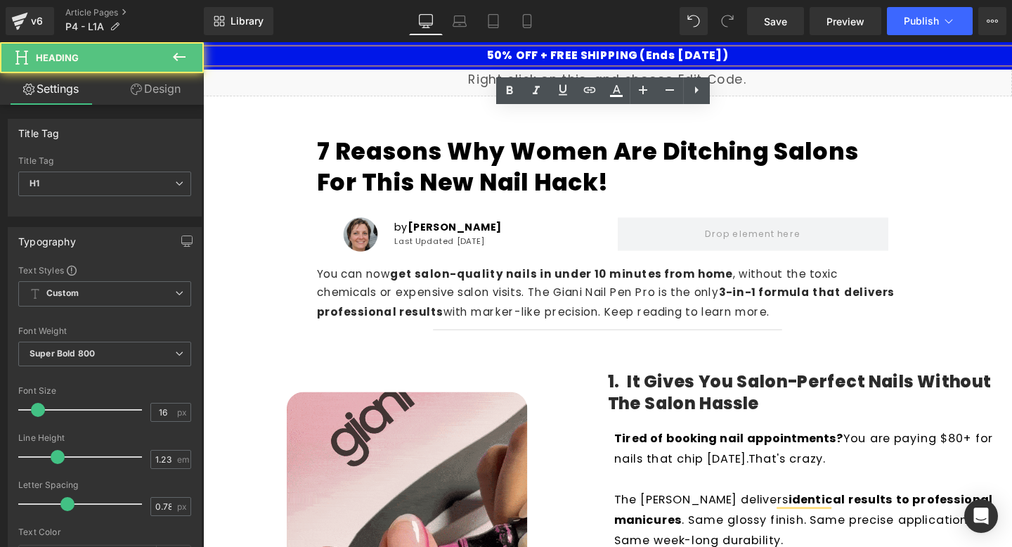
click at [686, 49] on div "50% OFF + FREE SHIPPING (Ends [DATE])" at bounding box center [628, 56] width 850 height 15
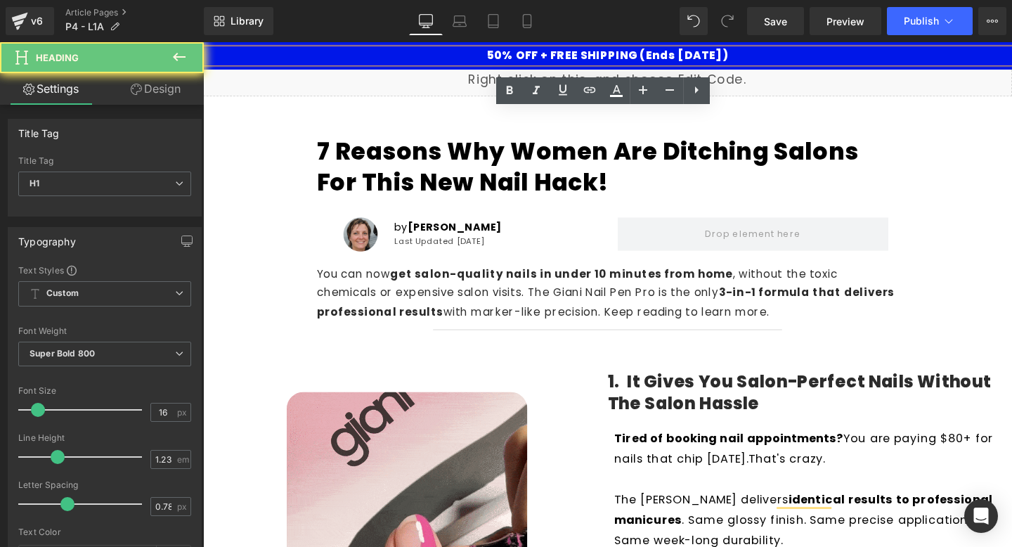
click at [687, 56] on h1 "50% OFF + FREE SHIPPING (Ends [DATE])" at bounding box center [628, 56] width 850 height 14
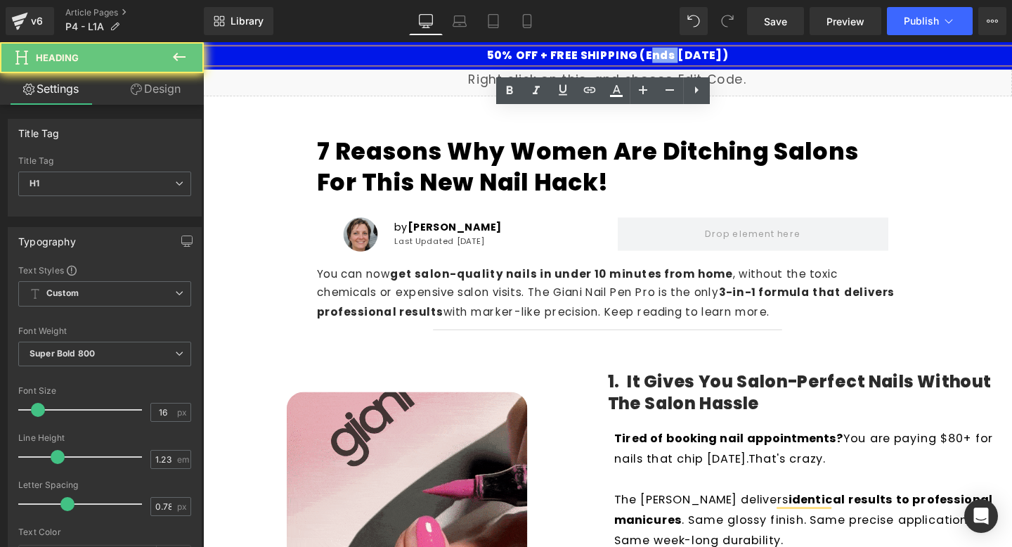
click at [687, 56] on h1 "50% OFF + FREE SHIPPING (Ends [DATE])" at bounding box center [628, 56] width 850 height 14
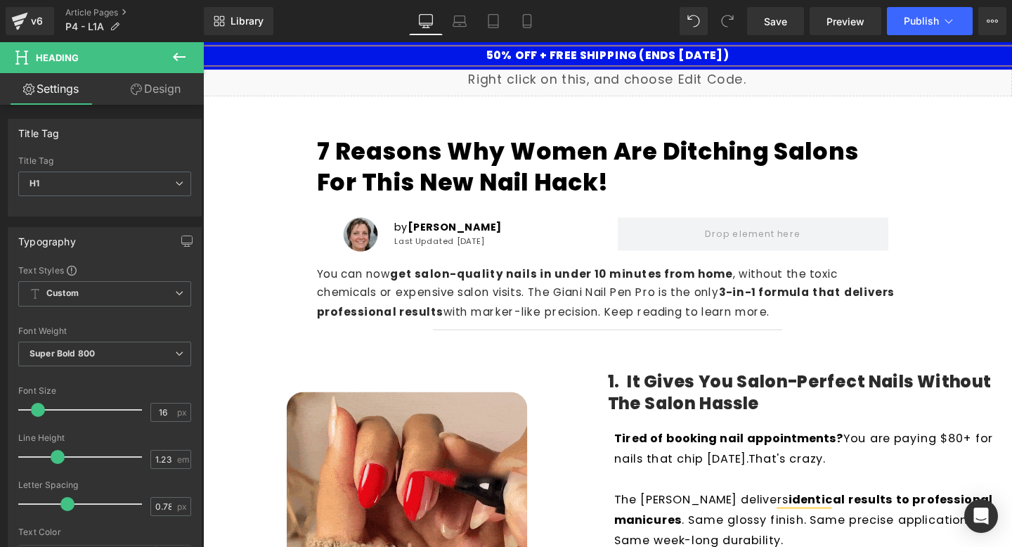
click at [730, 63] on h1 "50% OFF + FREE SHIPPING (ENDS [DATE])" at bounding box center [628, 56] width 850 height 14
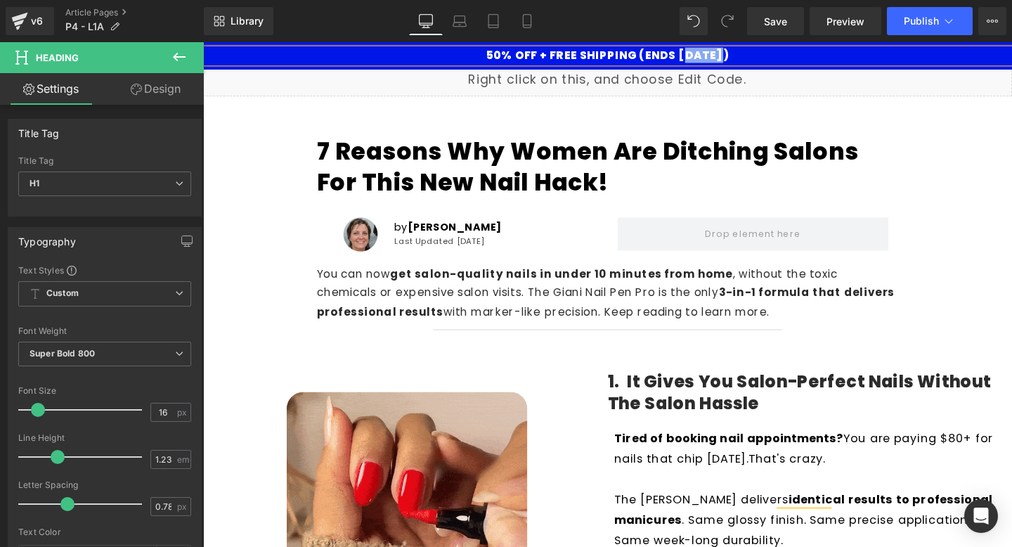
click at [730, 63] on h1 "50% OFF + FREE SHIPPING (ENDS [DATE])" at bounding box center [628, 56] width 850 height 14
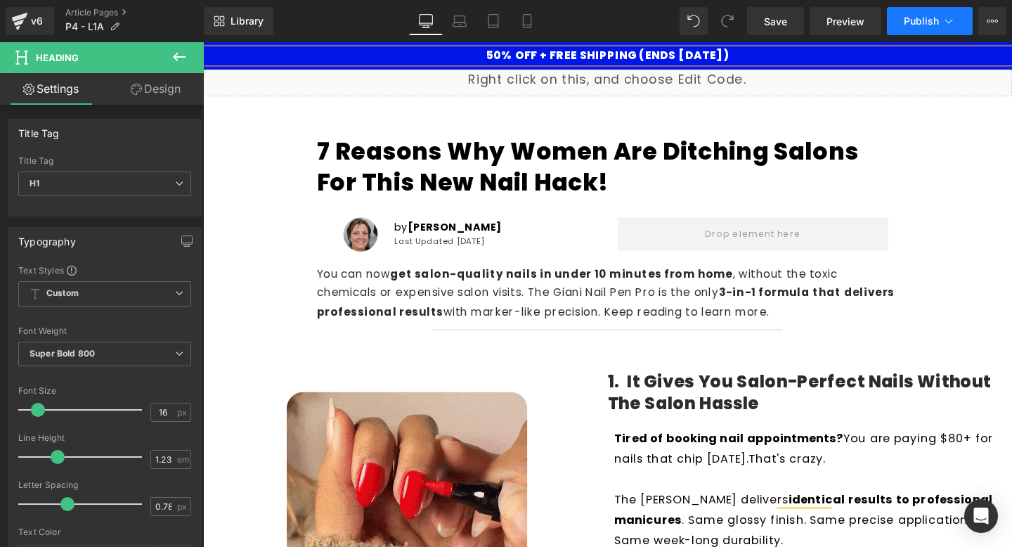
click at [920, 30] on button "Publish" at bounding box center [930, 21] width 86 height 28
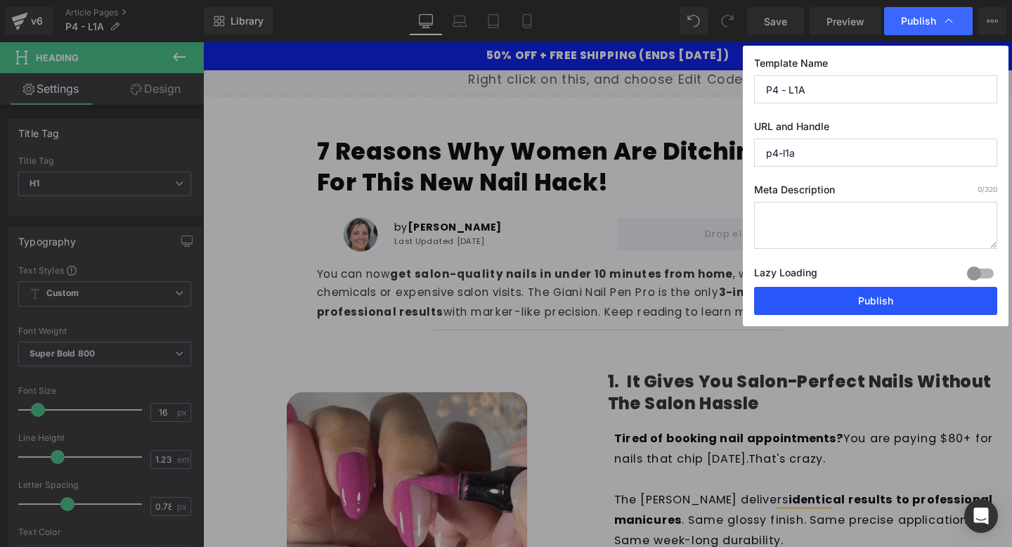
click at [868, 304] on button "Publish" at bounding box center [875, 301] width 243 height 28
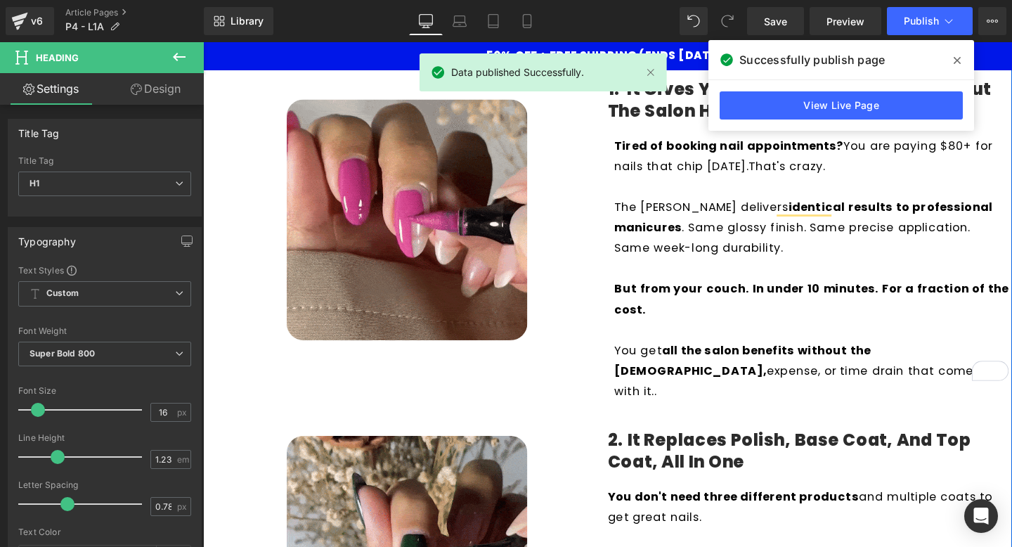
scroll to position [178, 0]
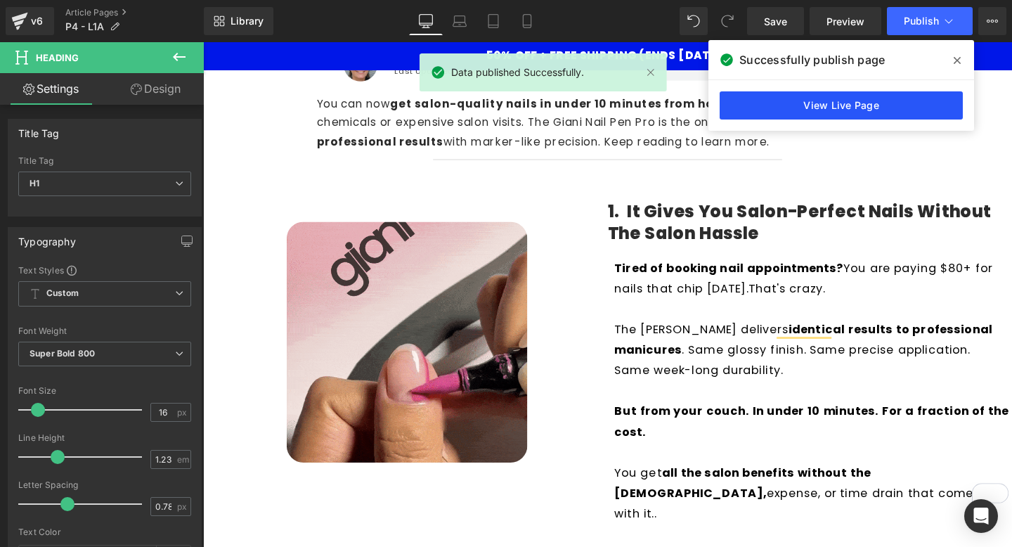
click at [852, 98] on link "View Live Page" at bounding box center [840, 105] width 243 height 28
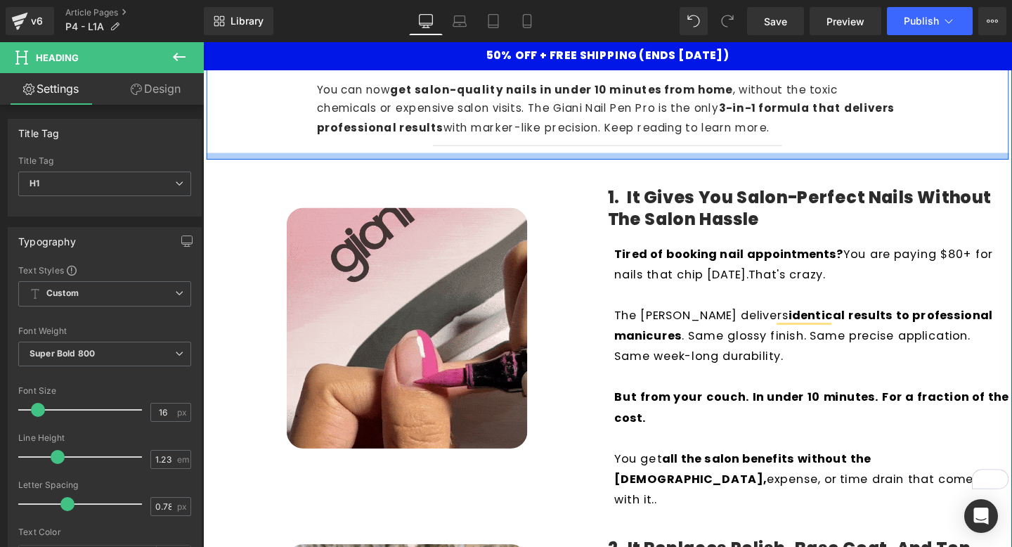
scroll to position [0, 0]
